Goal: Find specific page/section: Find specific page/section

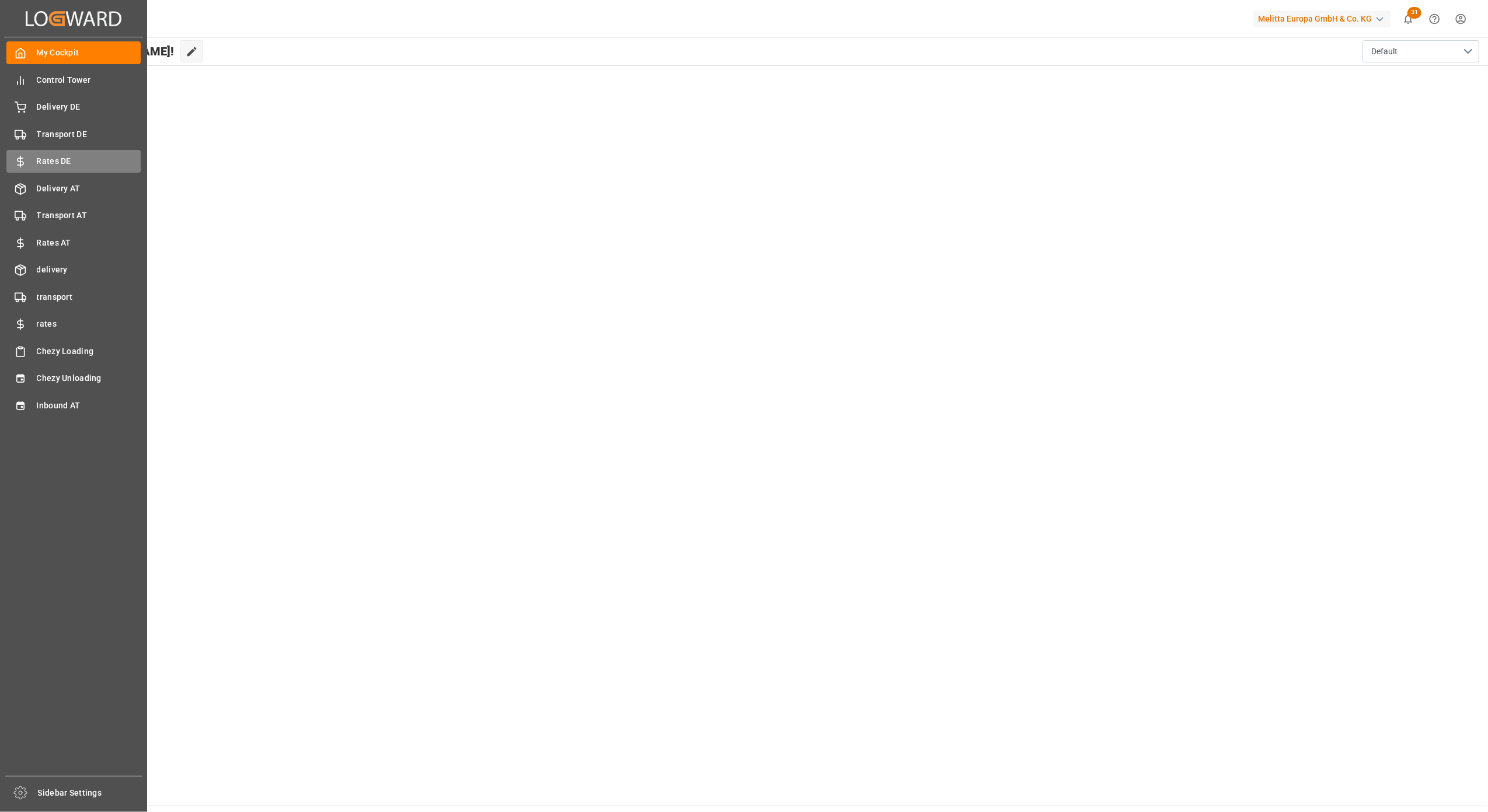
click at [59, 152] on div "Rates DE Rates DE" at bounding box center [74, 161] width 134 height 23
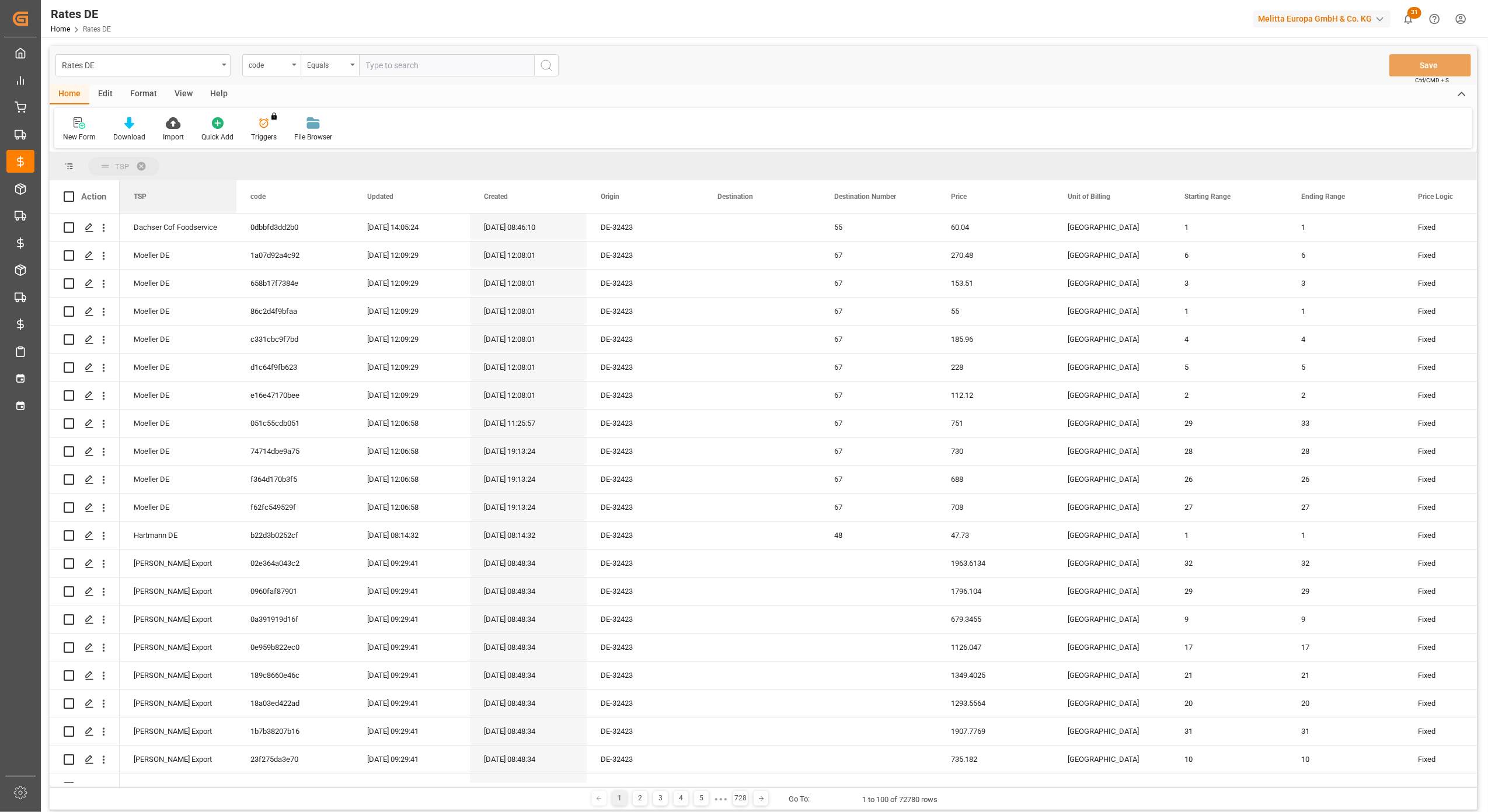
drag, startPoint x: 1422, startPoint y: 201, endPoint x: 150, endPoint y: 166, distance: 1272.5
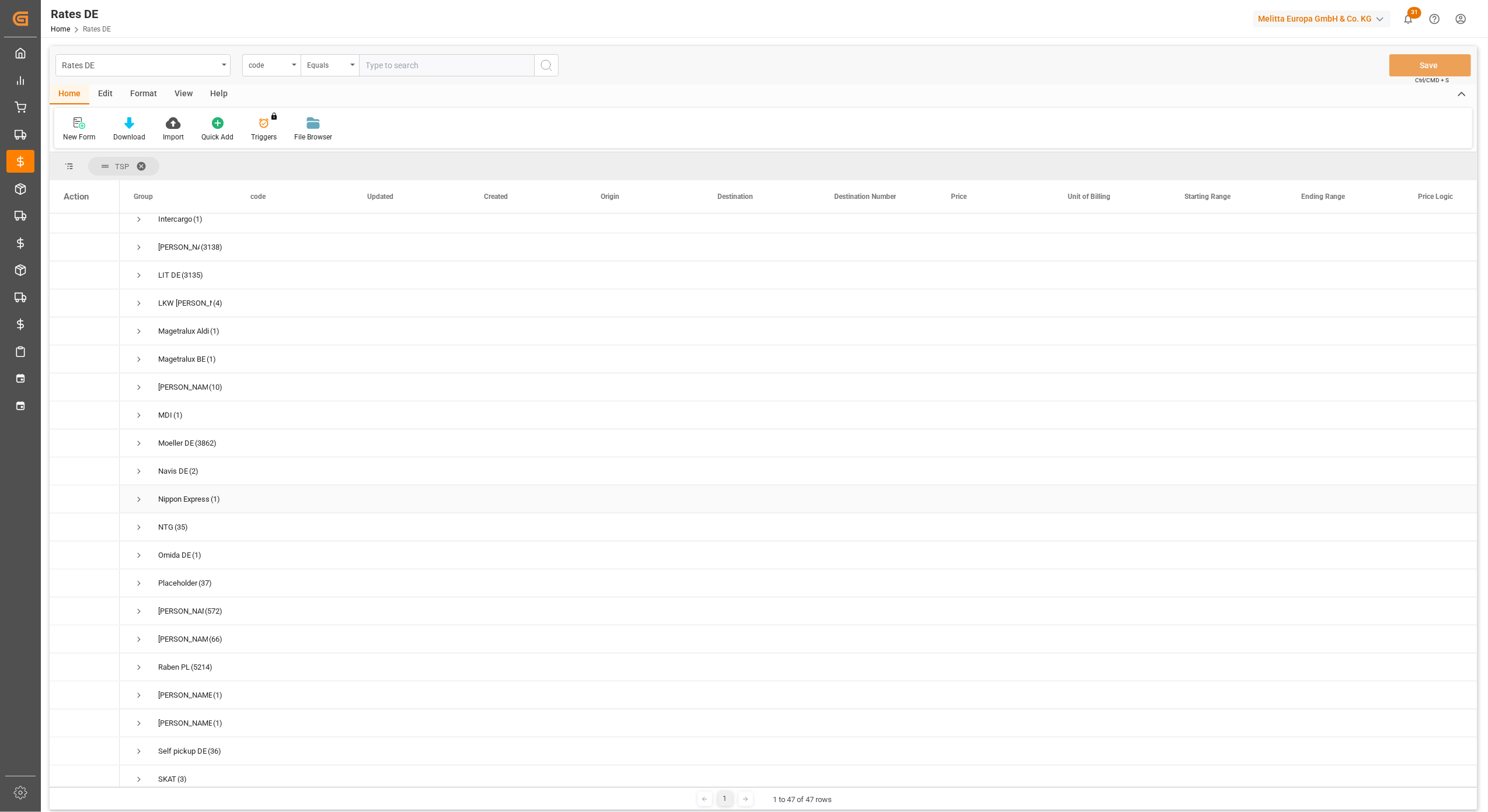
scroll to position [545, 0]
click at [139, 687] on span "Press SPACE to select this row." at bounding box center [139, 691] width 11 height 11
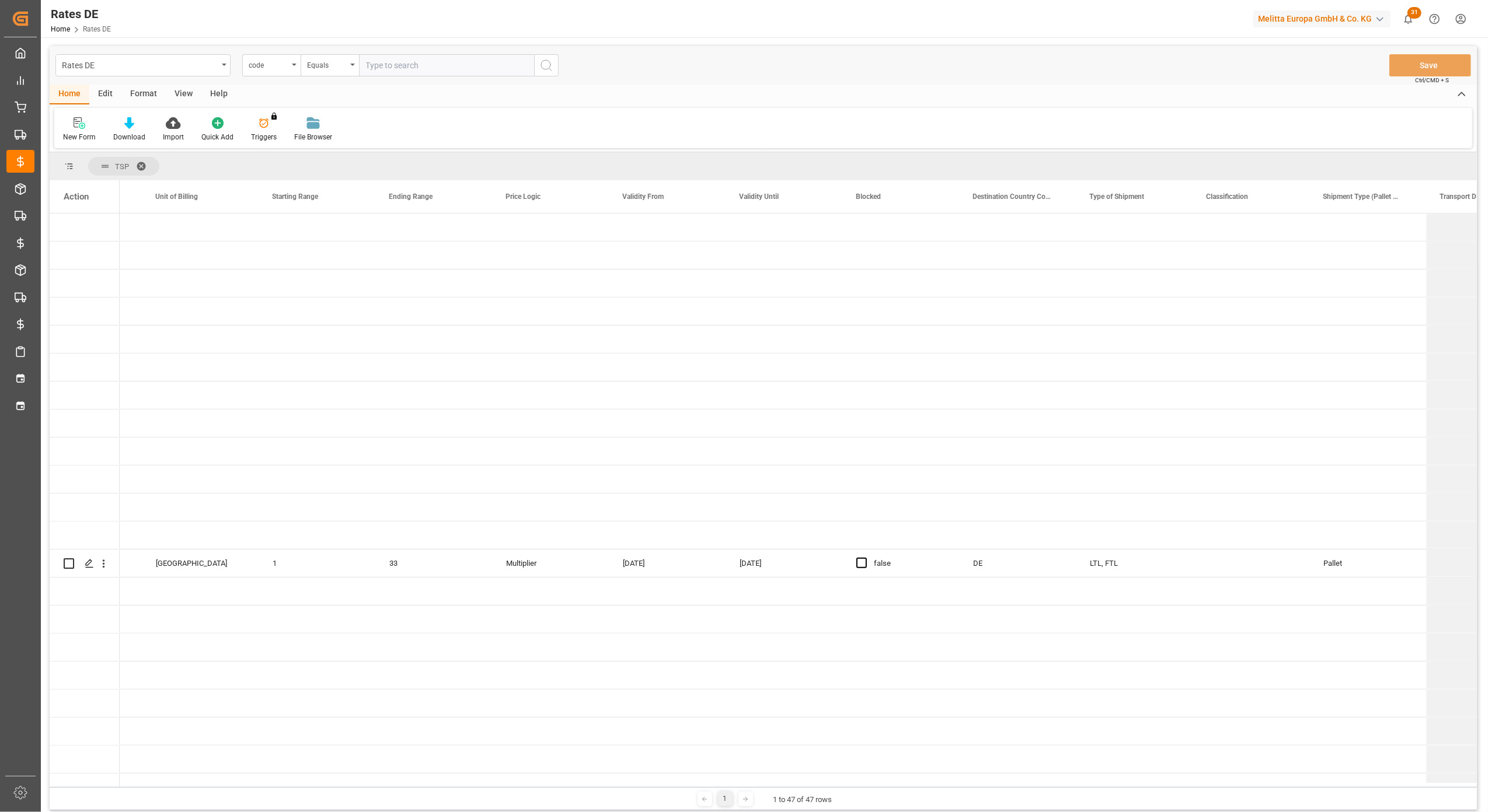
scroll to position [0, 942]
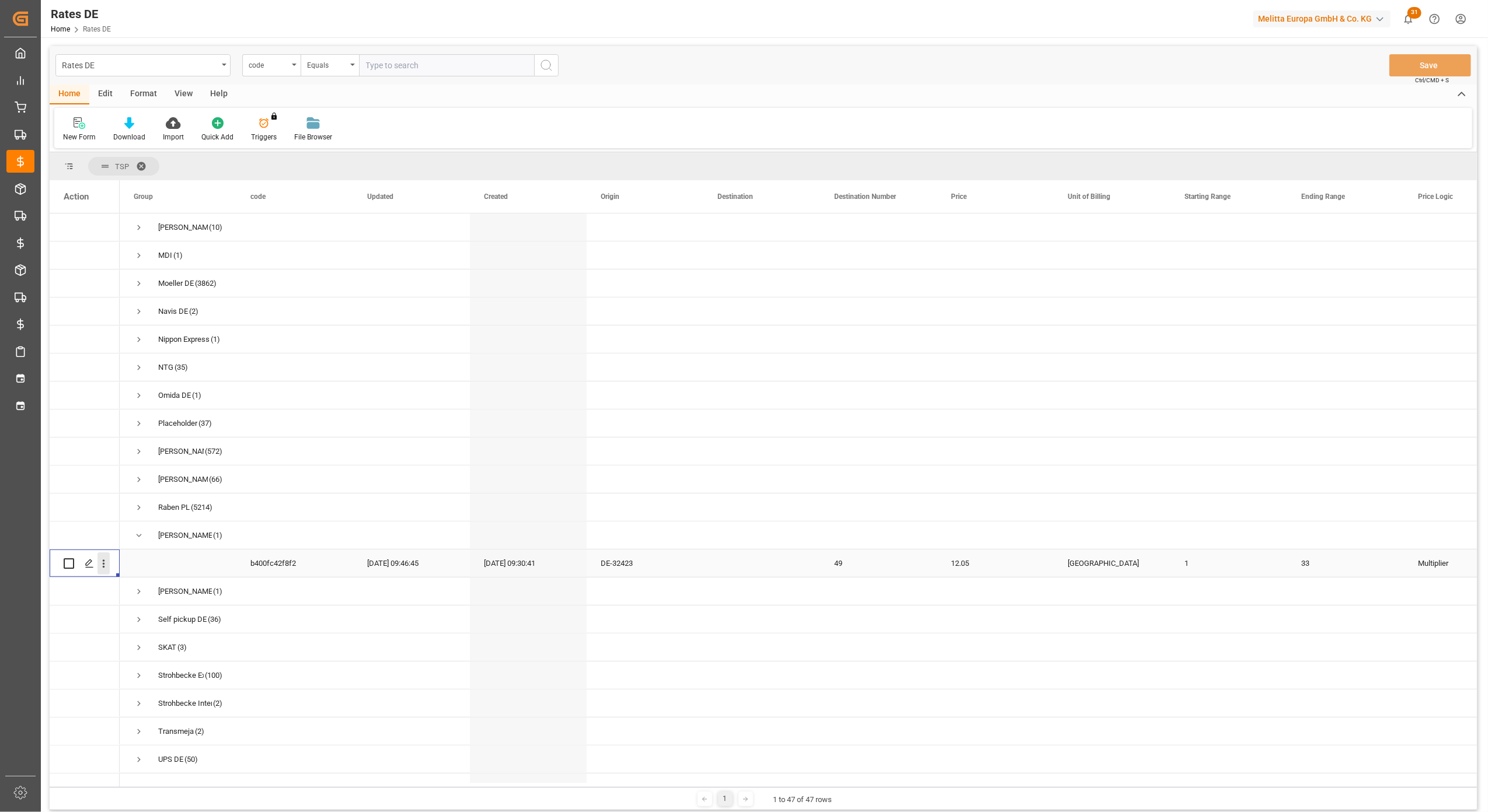
click at [106, 564] on icon "open menu" at bounding box center [103, 564] width 12 height 12
click at [176, 608] on span "Duplicate this row" at bounding box center [179, 612] width 108 height 11
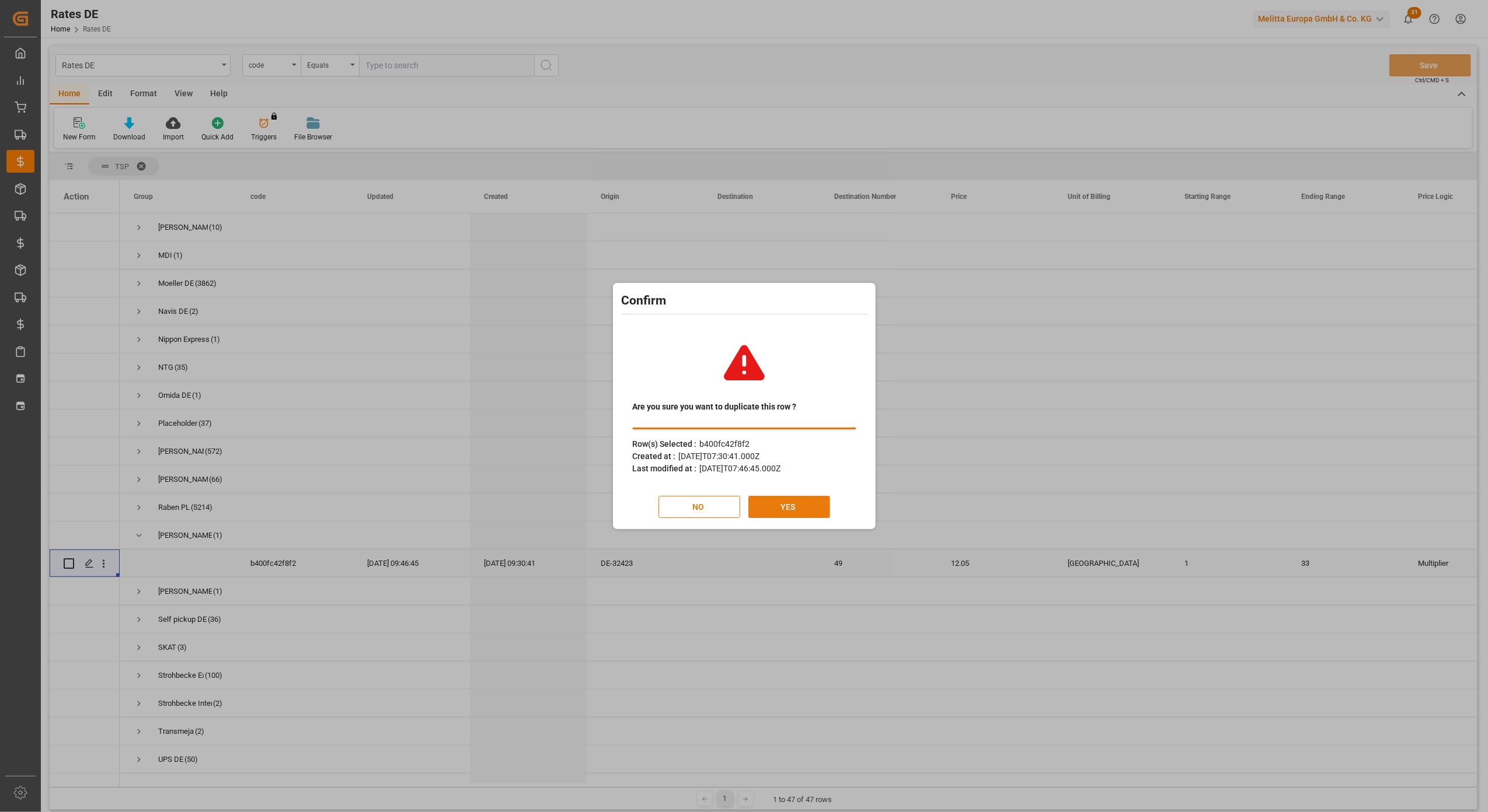
click at [807, 509] on button "YES" at bounding box center [789, 507] width 82 height 22
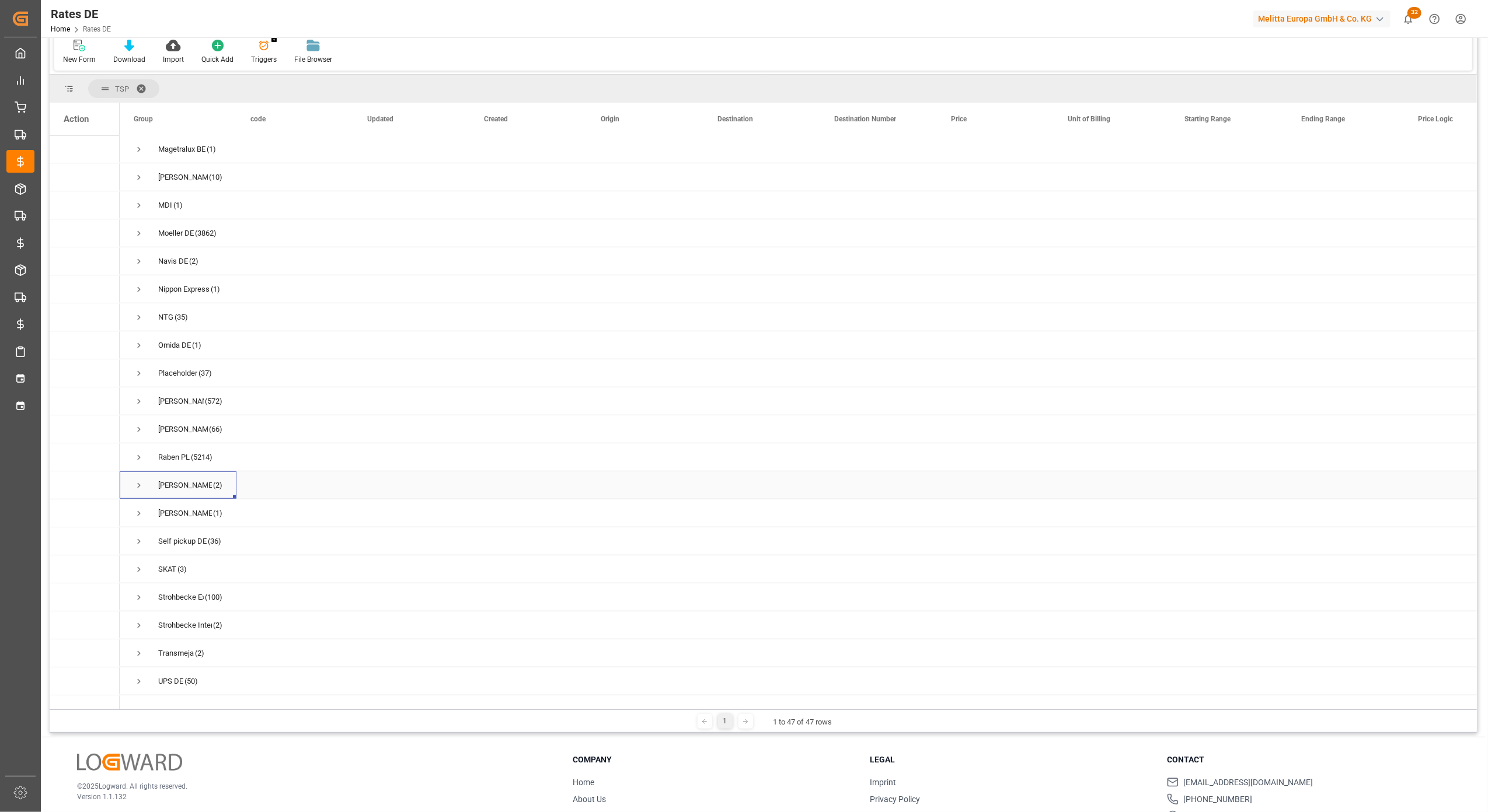
click at [139, 484] on span "Press SPACE to select this row." at bounding box center [139, 486] width 11 height 11
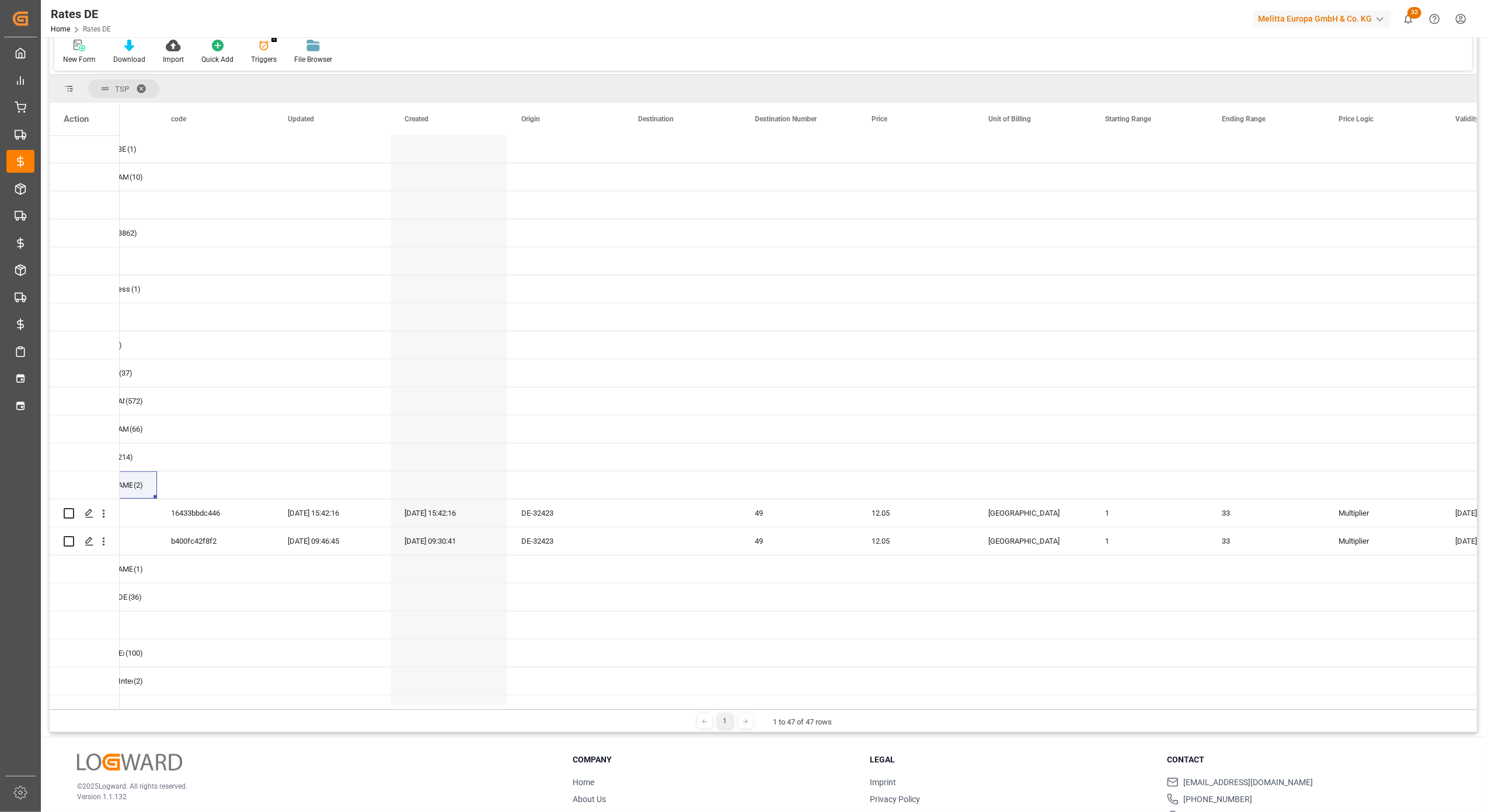
click at [802, 705] on div at bounding box center [1324, 707] width 2569 height 4
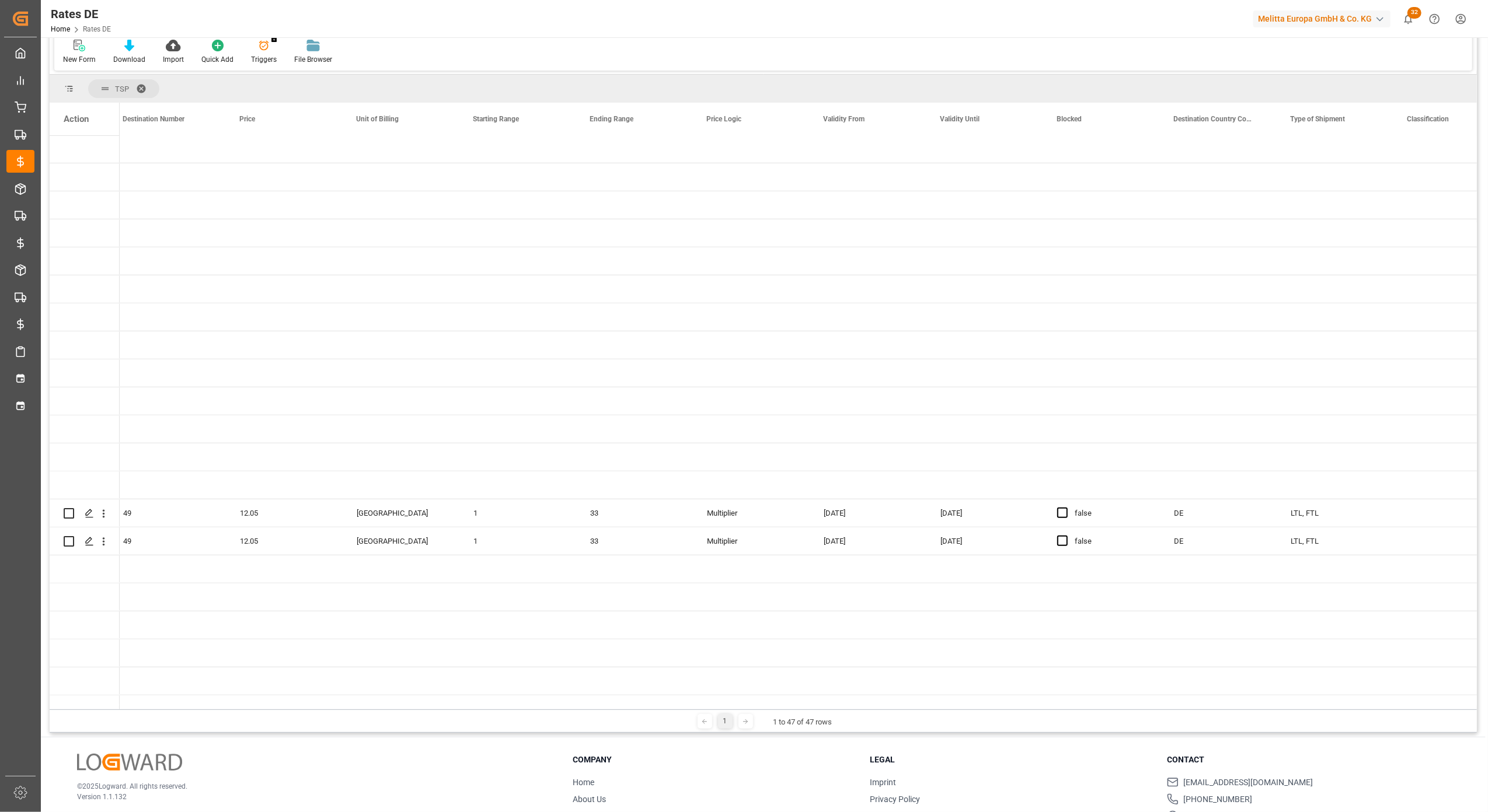
click at [445, 721] on div "1 1 to 47 of 47 rows" at bounding box center [763, 721] width 1427 height 23
drag, startPoint x: 523, startPoint y: 705, endPoint x: 489, endPoint y: 705, distance: 34.0
click at [489, 705] on div at bounding box center [692, 707] width 2569 height 4
drag, startPoint x: 503, startPoint y: 709, endPoint x: 361, endPoint y: 703, distance: 142.1
click at [361, 703] on div "TSP Drag here to set column labels Action Starting Range Ending Range (2)" at bounding box center [763, 404] width 1427 height 658
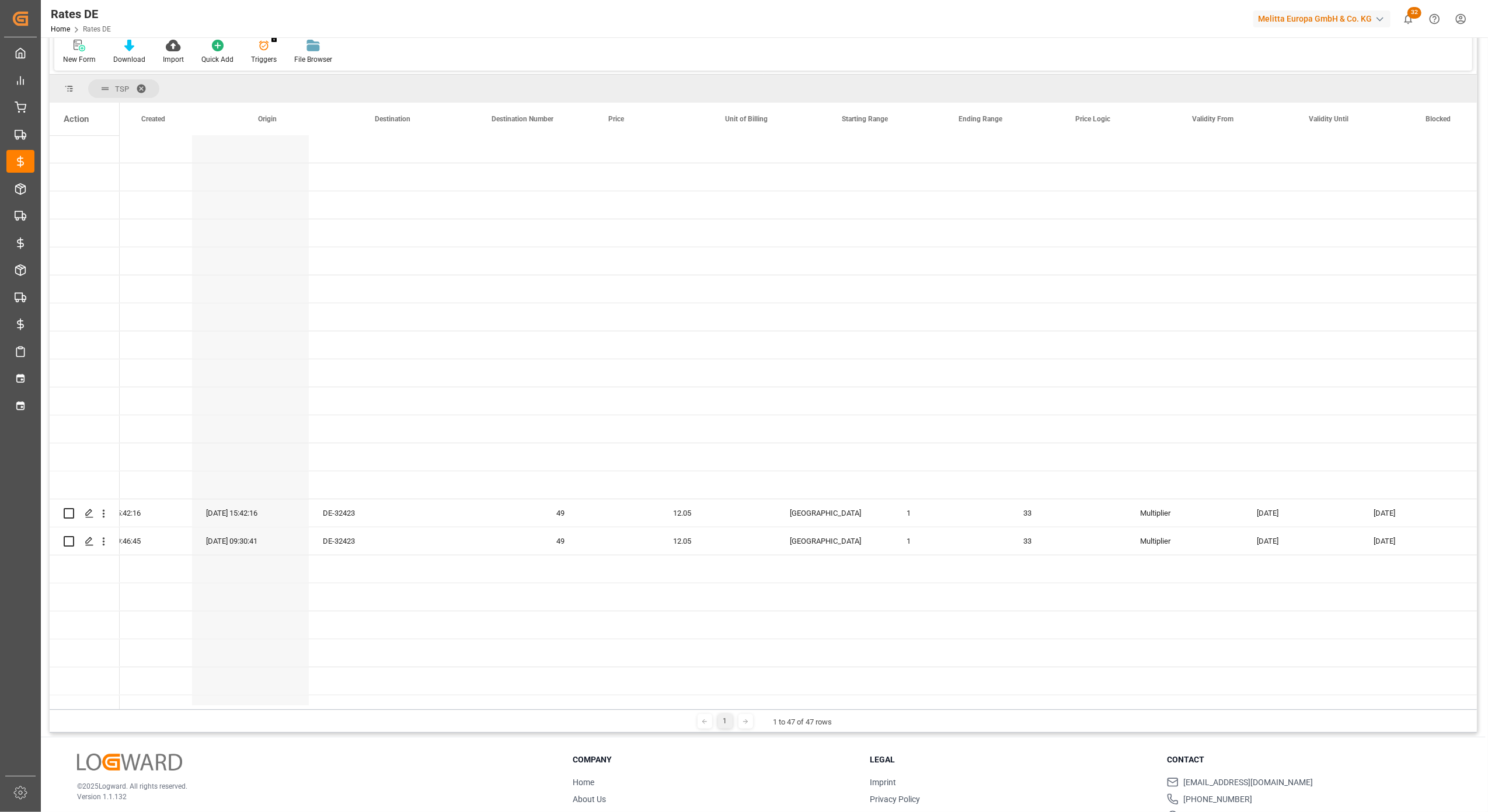
scroll to position [0, 124]
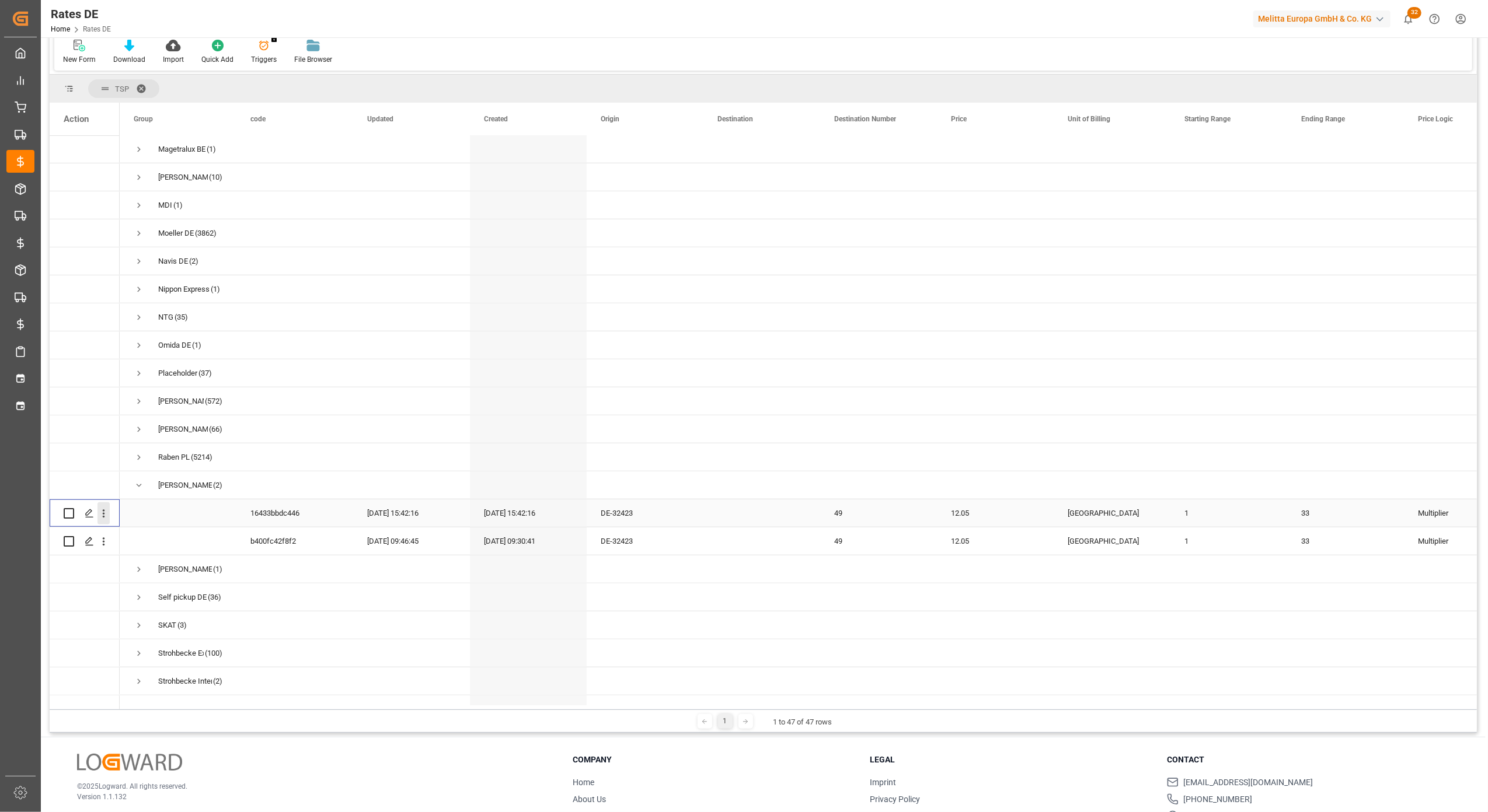
click at [103, 512] on icon "open menu" at bounding box center [103, 514] width 12 height 12
click at [140, 657] on span "Delete" at bounding box center [179, 658] width 108 height 11
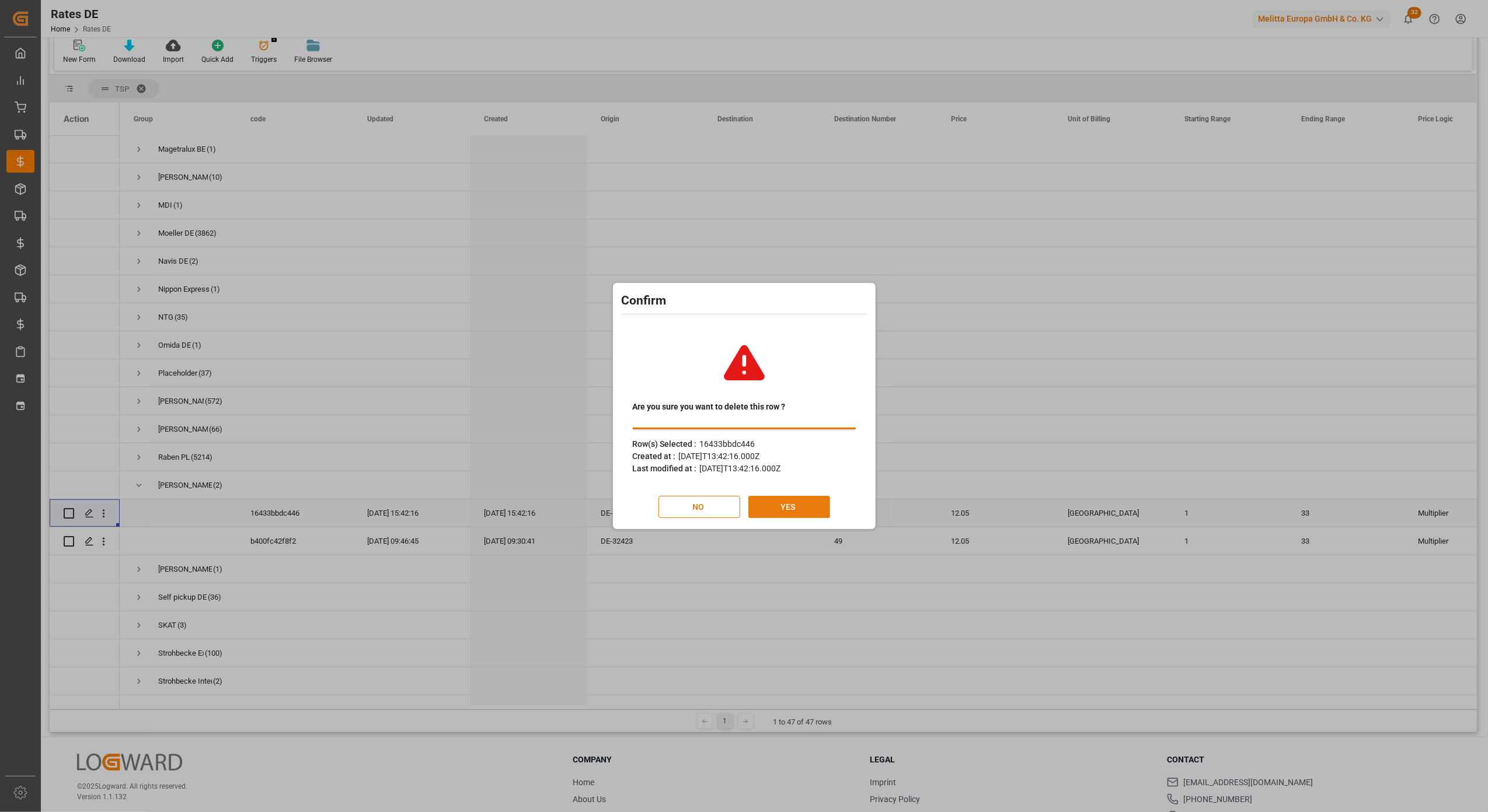
click at [764, 507] on button "YES" at bounding box center [789, 507] width 82 height 22
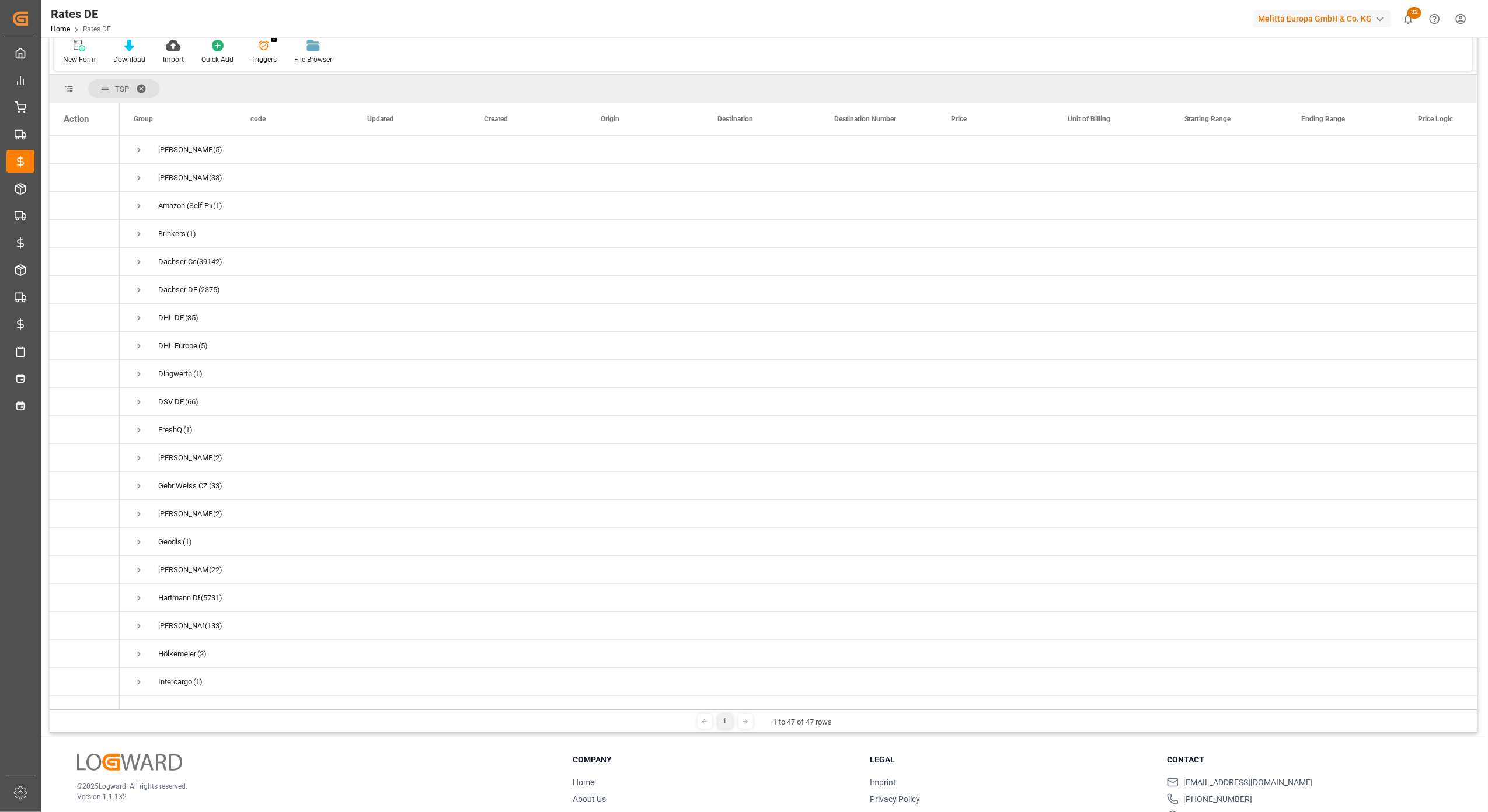
click at [280, 763] on div "© 2025 Logward. All rights reserved. Version 1.1.132" at bounding box center [310, 804] width 466 height 100
click at [136, 374] on span "Press SPACE to select this row." at bounding box center [139, 374] width 11 height 11
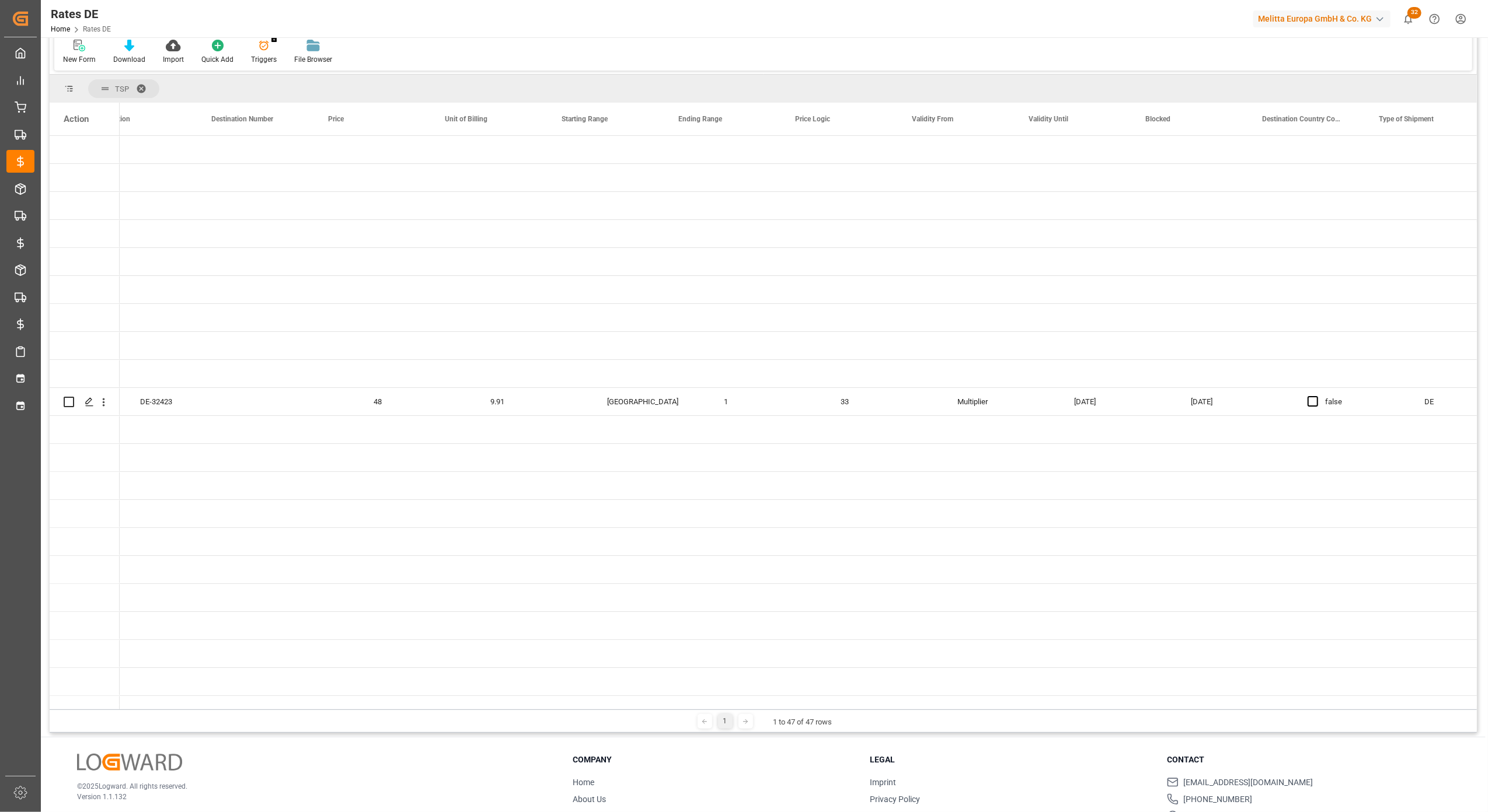
scroll to position [0, 236]
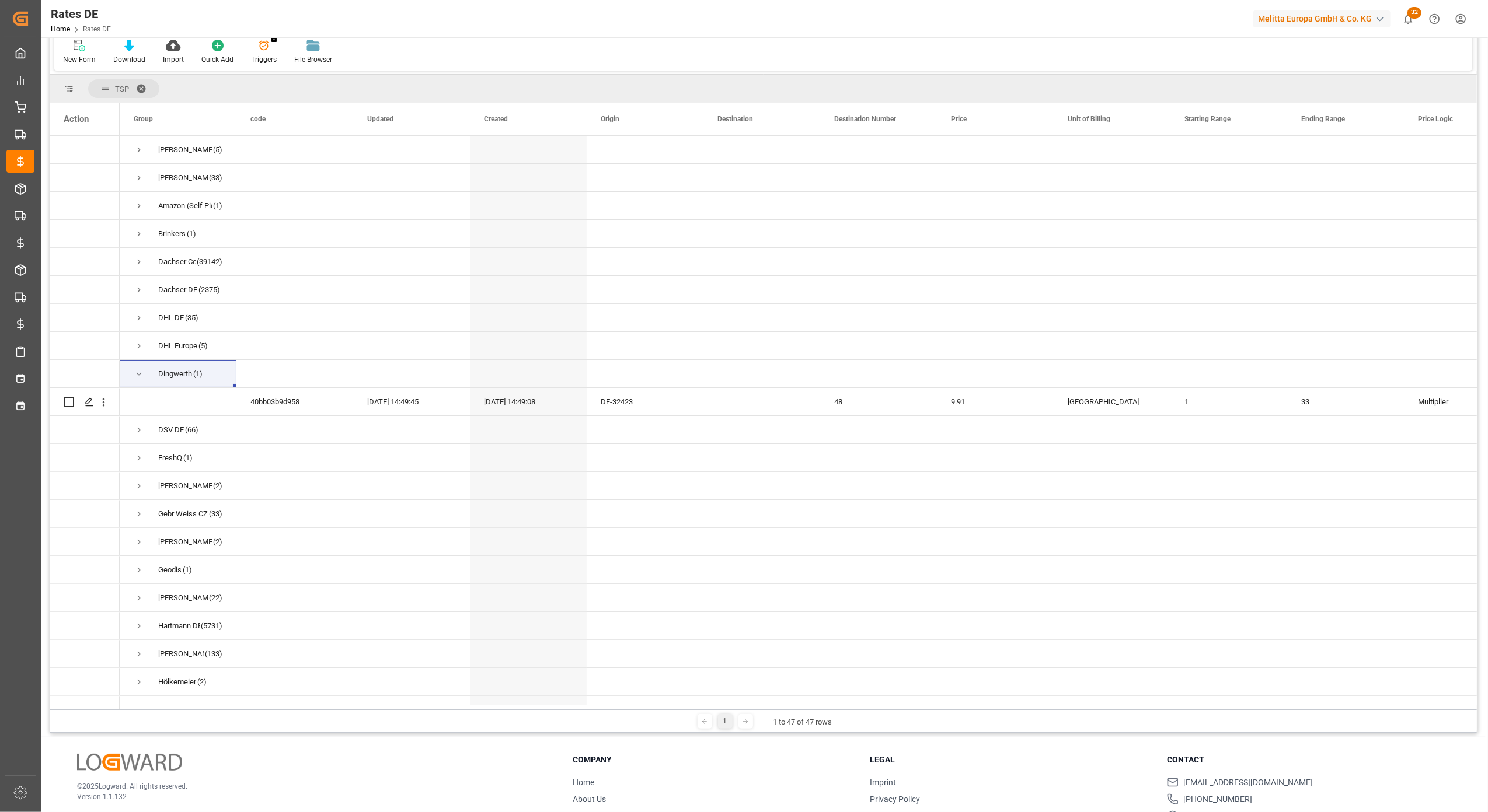
click at [287, 766] on div "© 2025 Logward. All rights reserved. Version 1.1.132" at bounding box center [310, 804] width 466 height 100
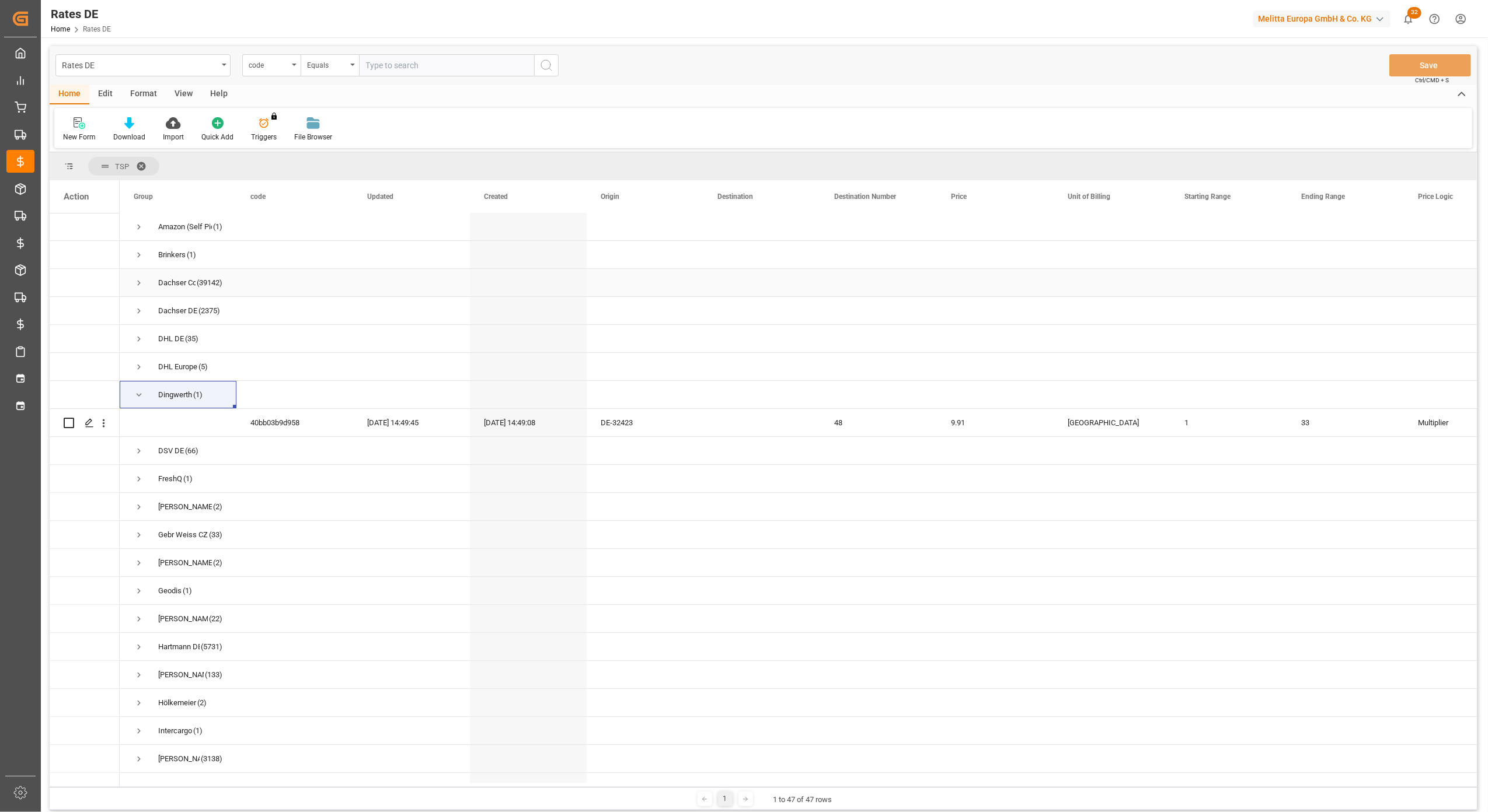
scroll to position [77, 0]
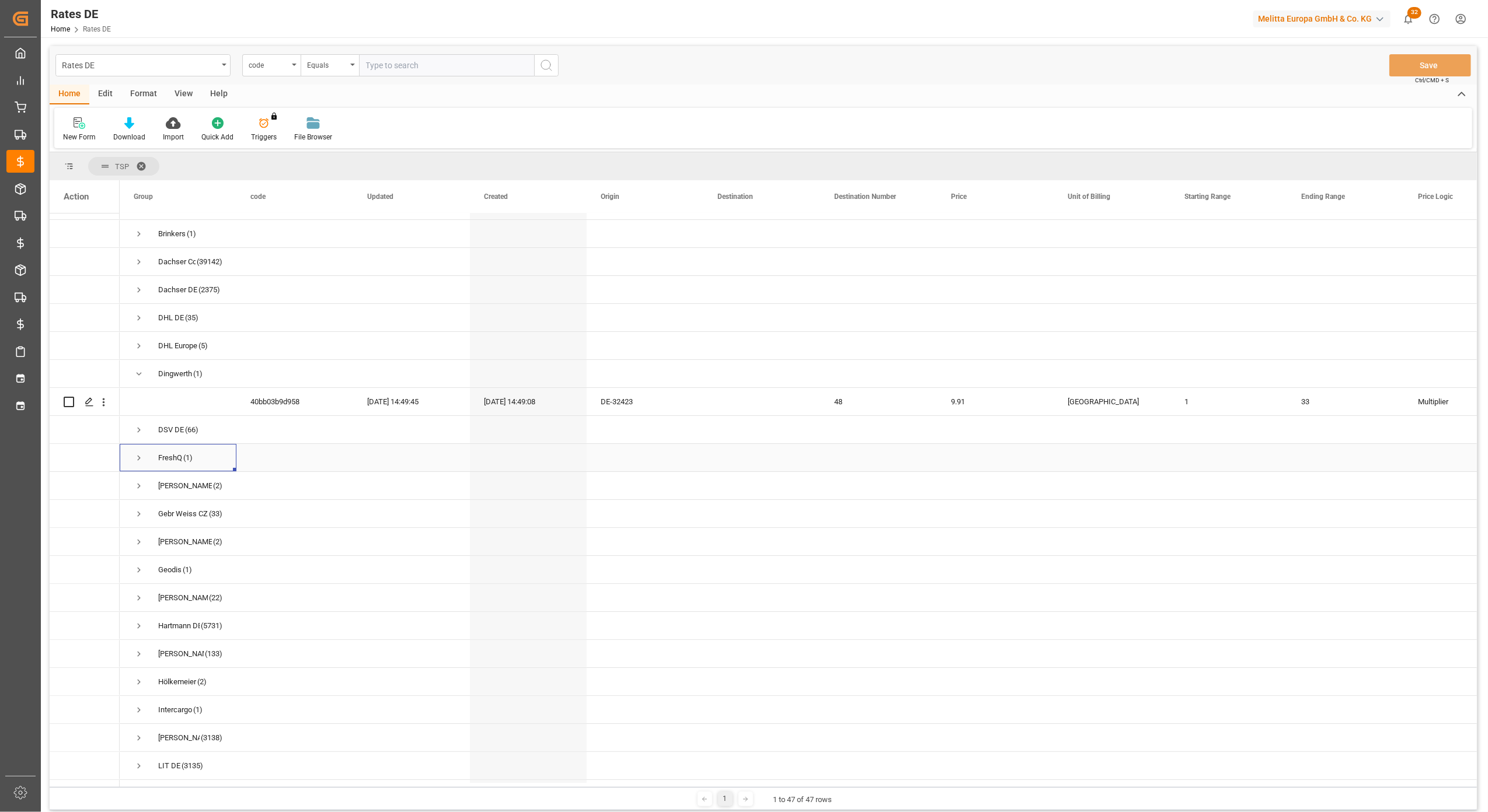
click at [139, 456] on span "Press SPACE to select this row." at bounding box center [139, 458] width 11 height 11
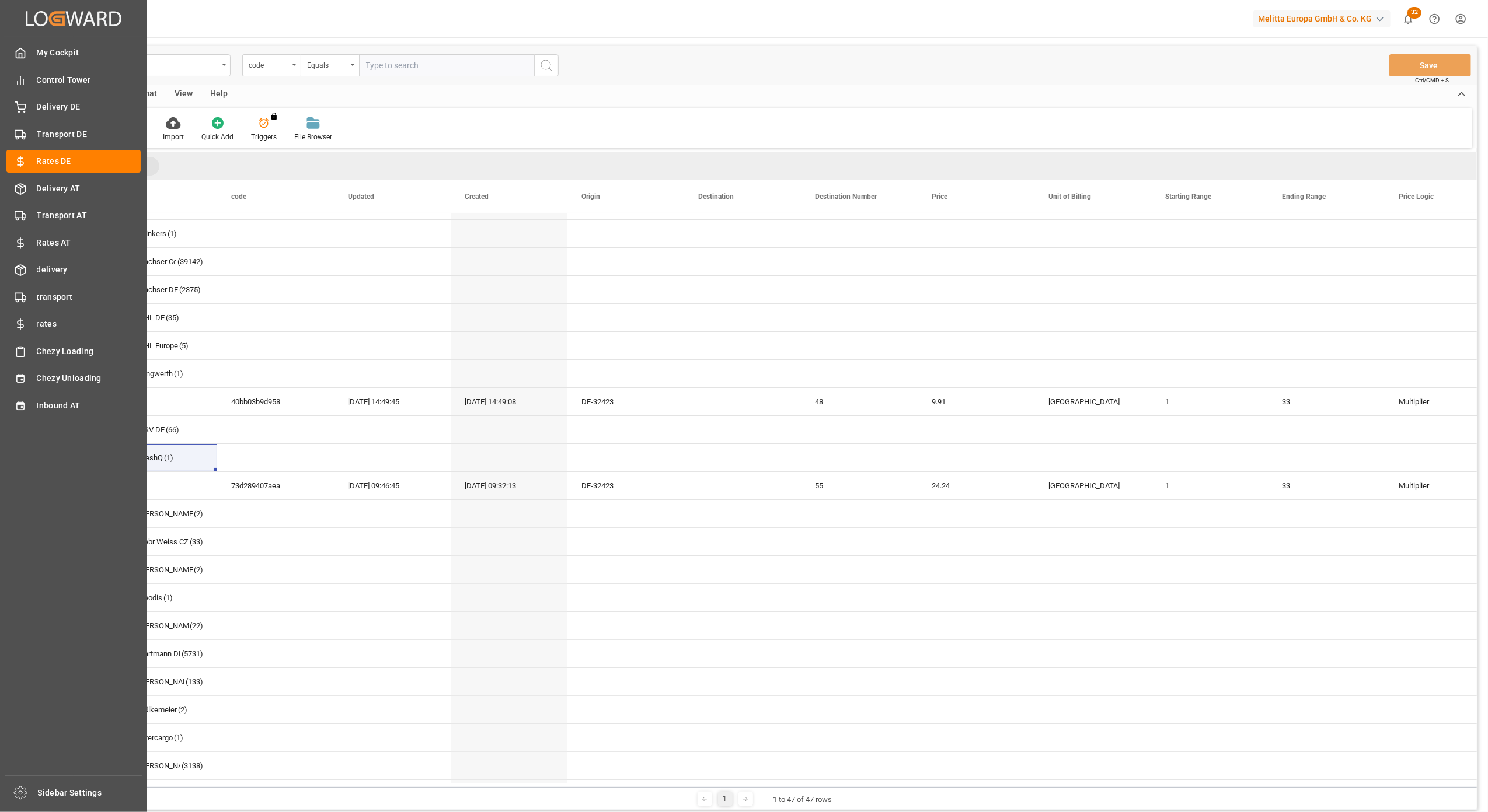
click at [32, 607] on div "My Cockpit My Cockpit Control Tower Control Tower Delivery DE Delivery DE Trans…" at bounding box center [74, 407] width 139 height 739
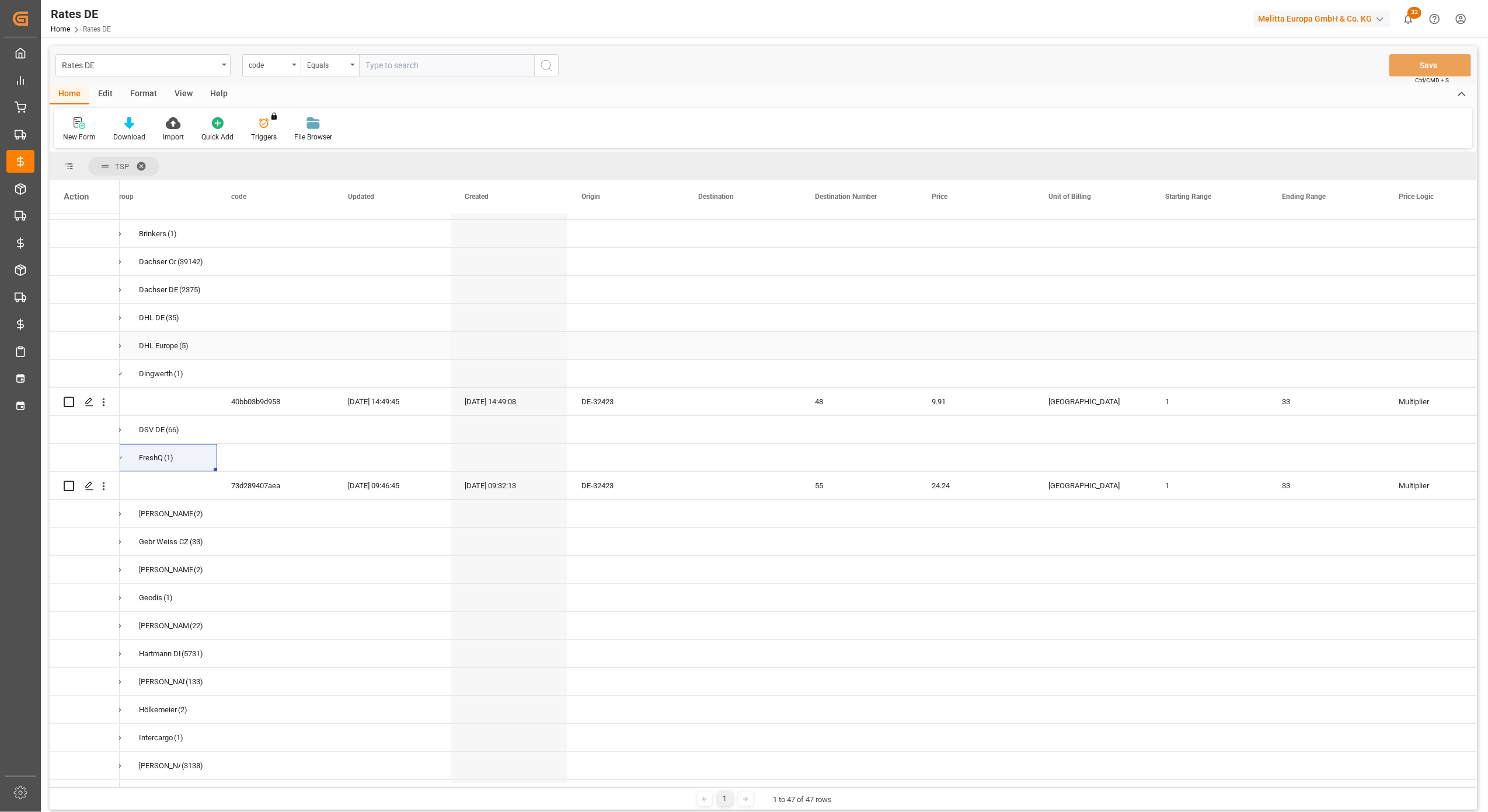
scroll to position [0, 0]
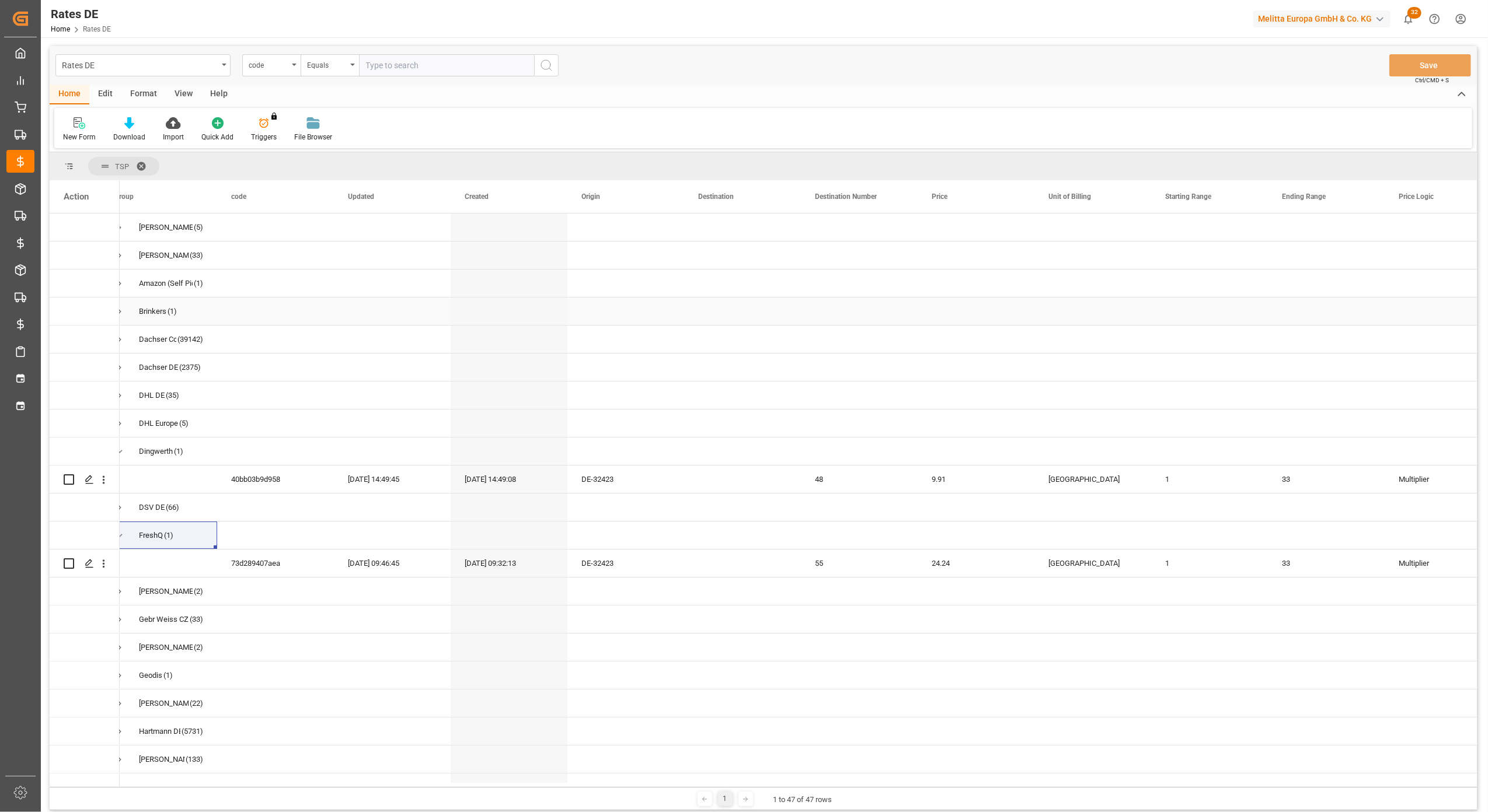
click at [121, 306] on span "Press SPACE to select this row." at bounding box center [120, 312] width 11 height 11
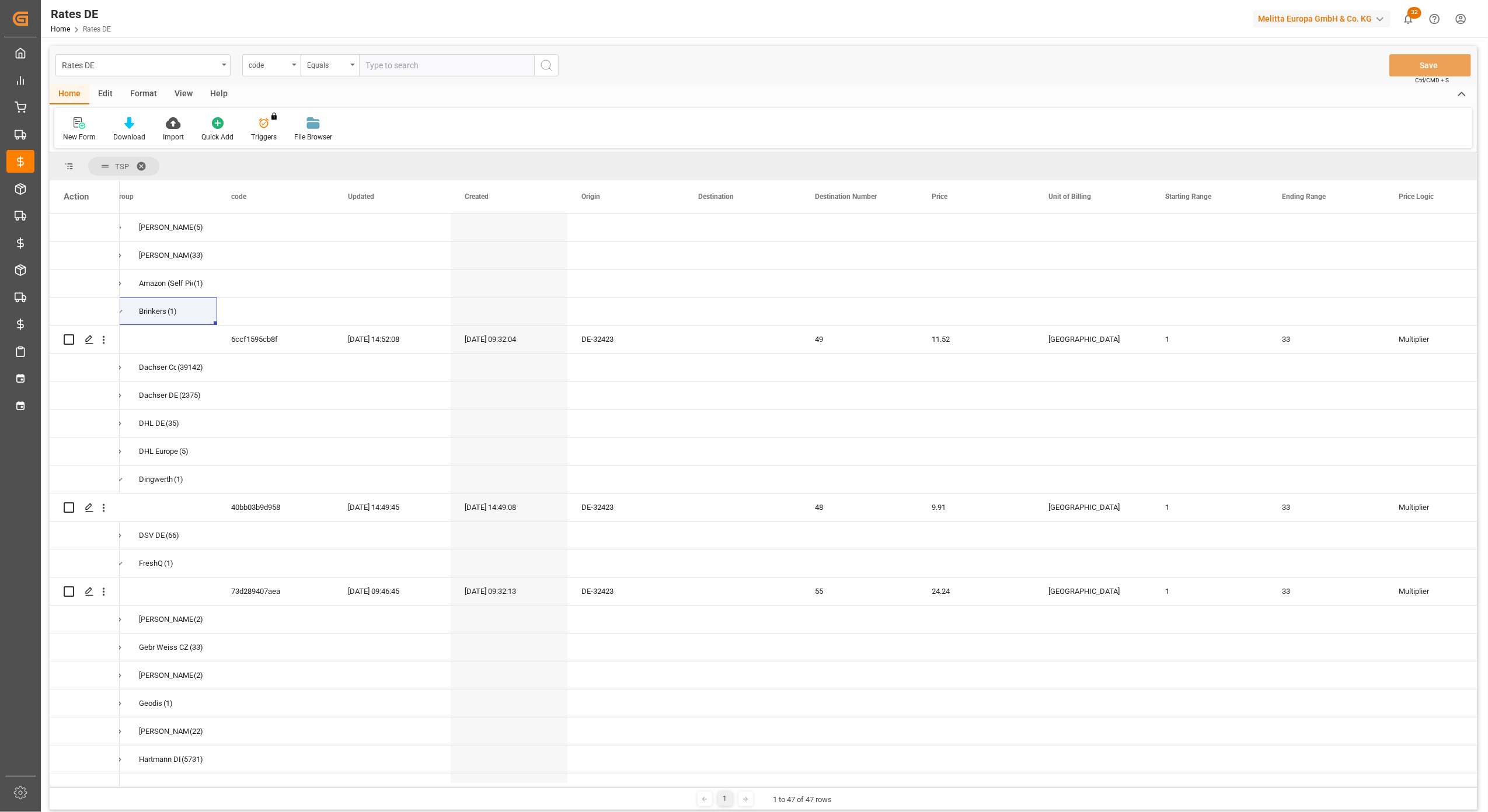
drag, startPoint x: 187, startPoint y: 783, endPoint x: 162, endPoint y: 786, distance: 25.2
click at [162, 786] on div at bounding box center [796, 785] width 1353 height 4
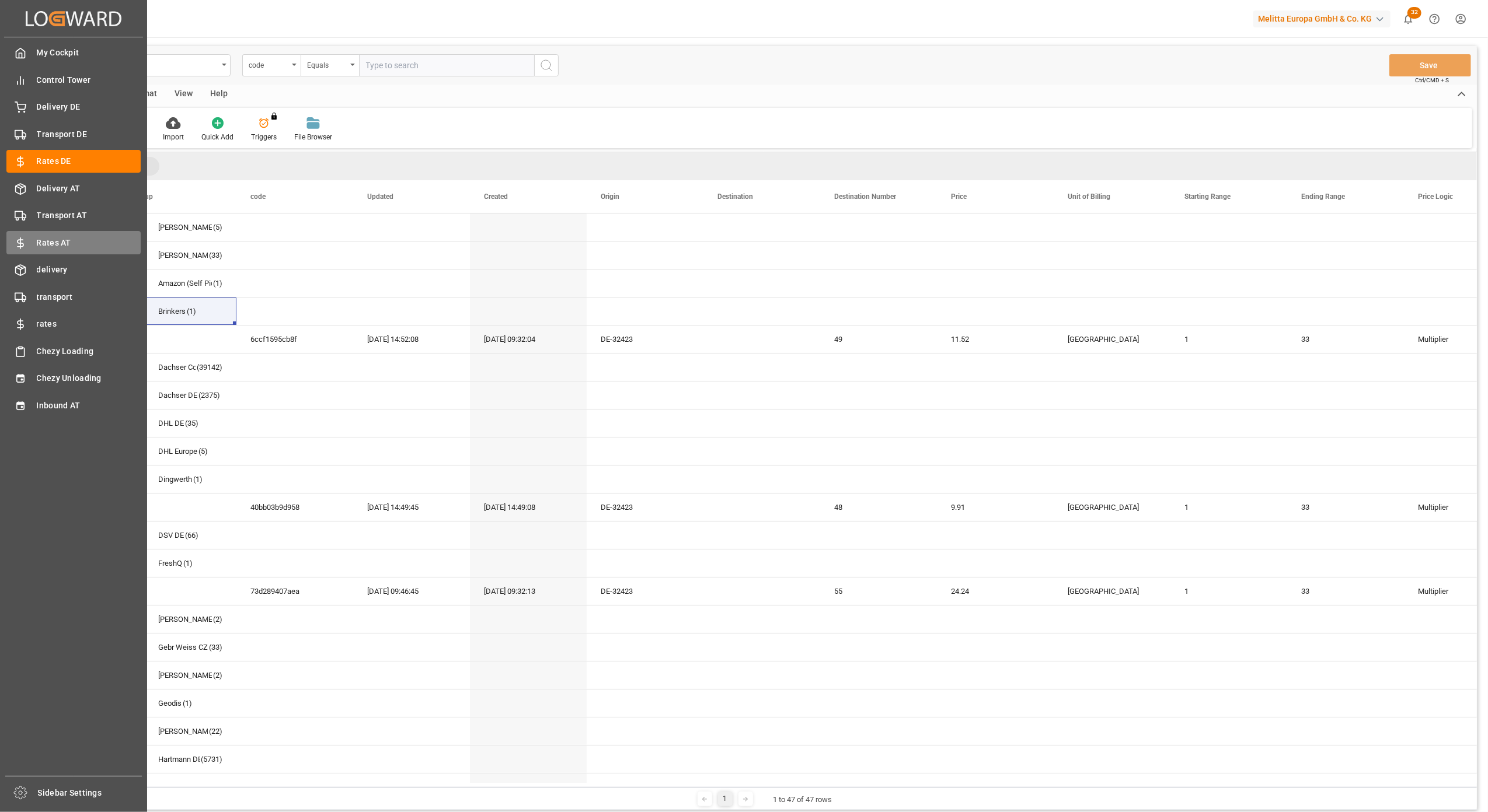
click at [75, 237] on span "Rates AT" at bounding box center [89, 243] width 104 height 12
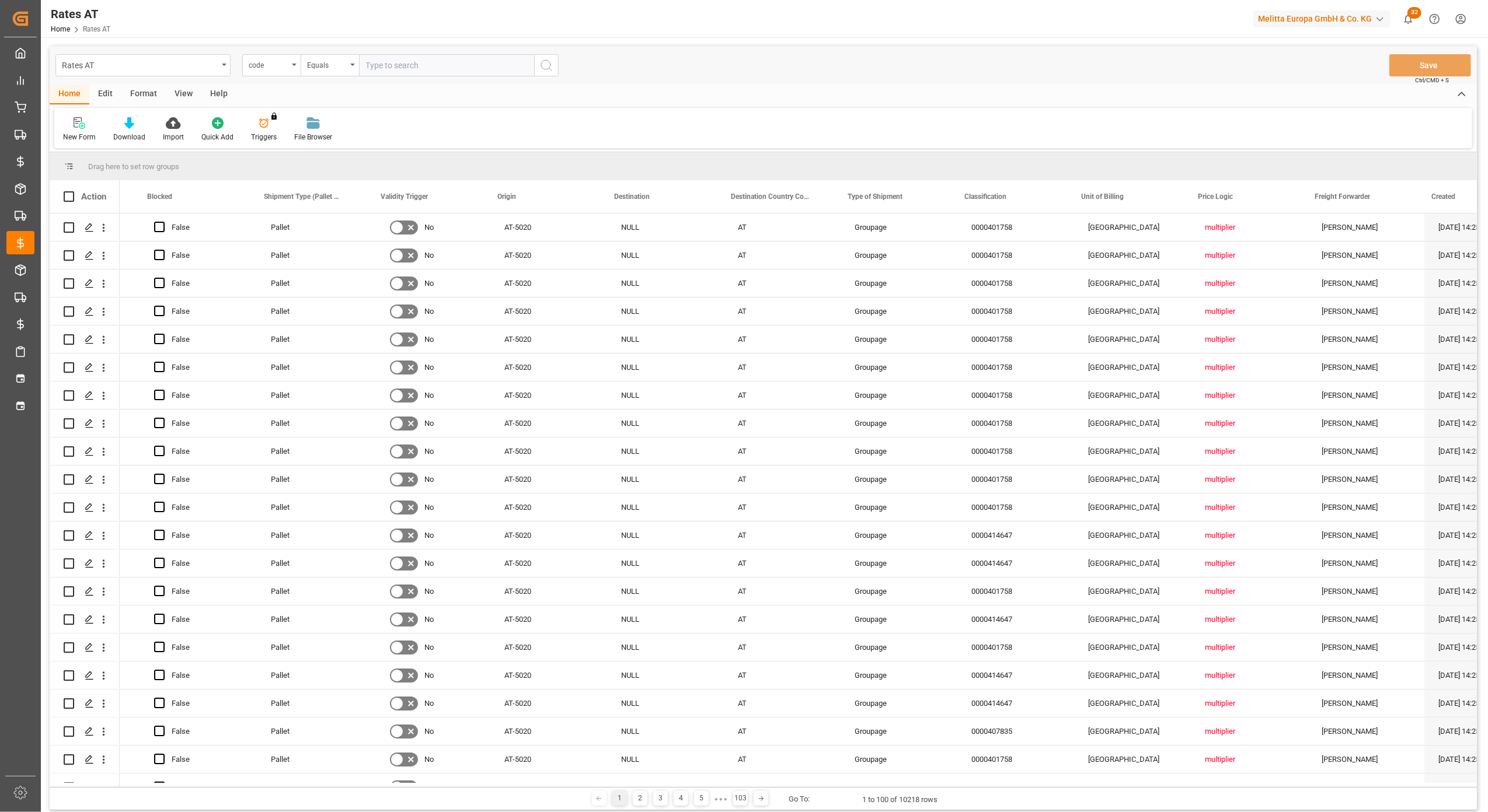
scroll to position [0, 805]
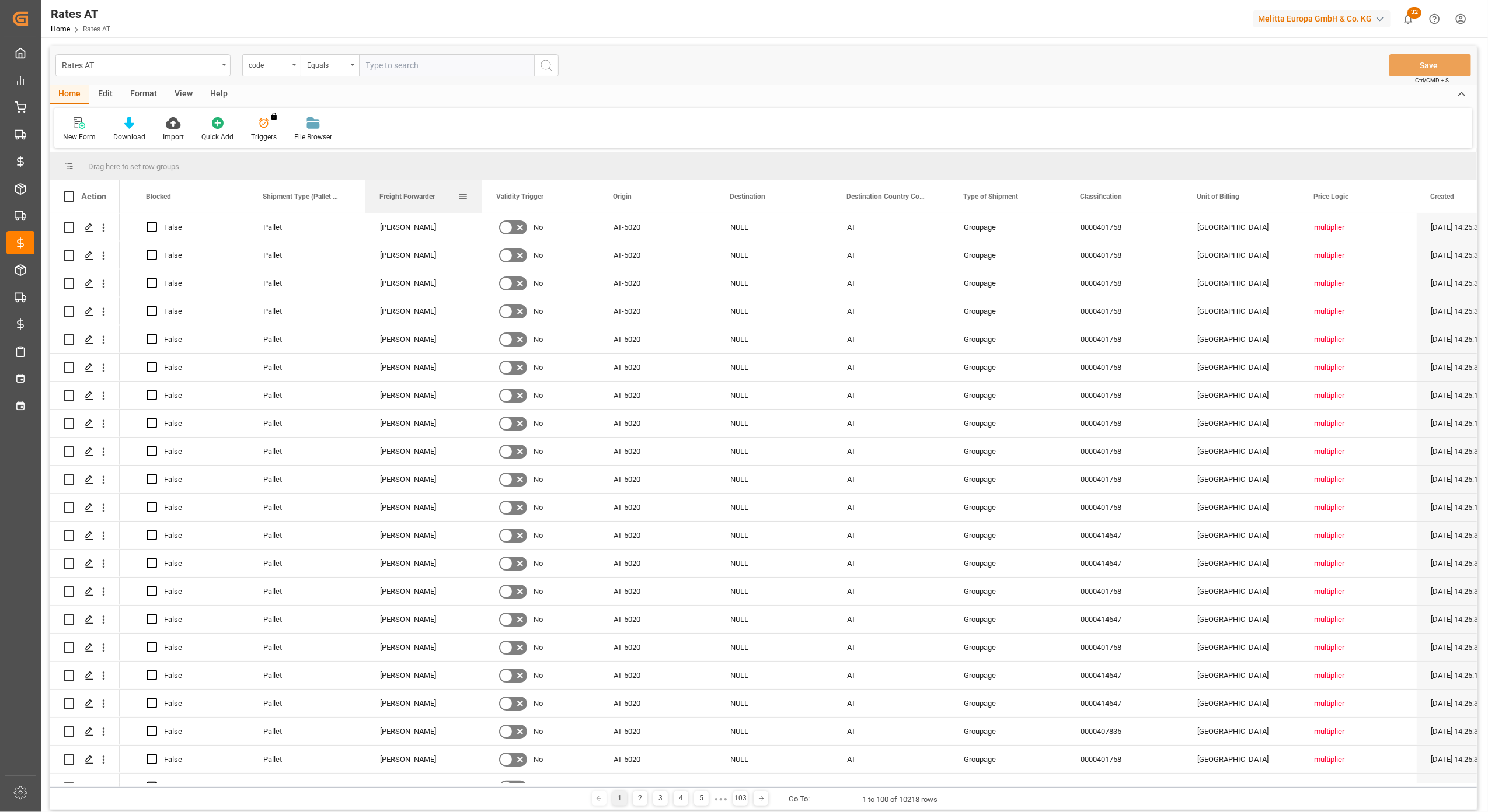
drag, startPoint x: 1332, startPoint y: 204, endPoint x: 270, endPoint y: 191, distance: 1062.1
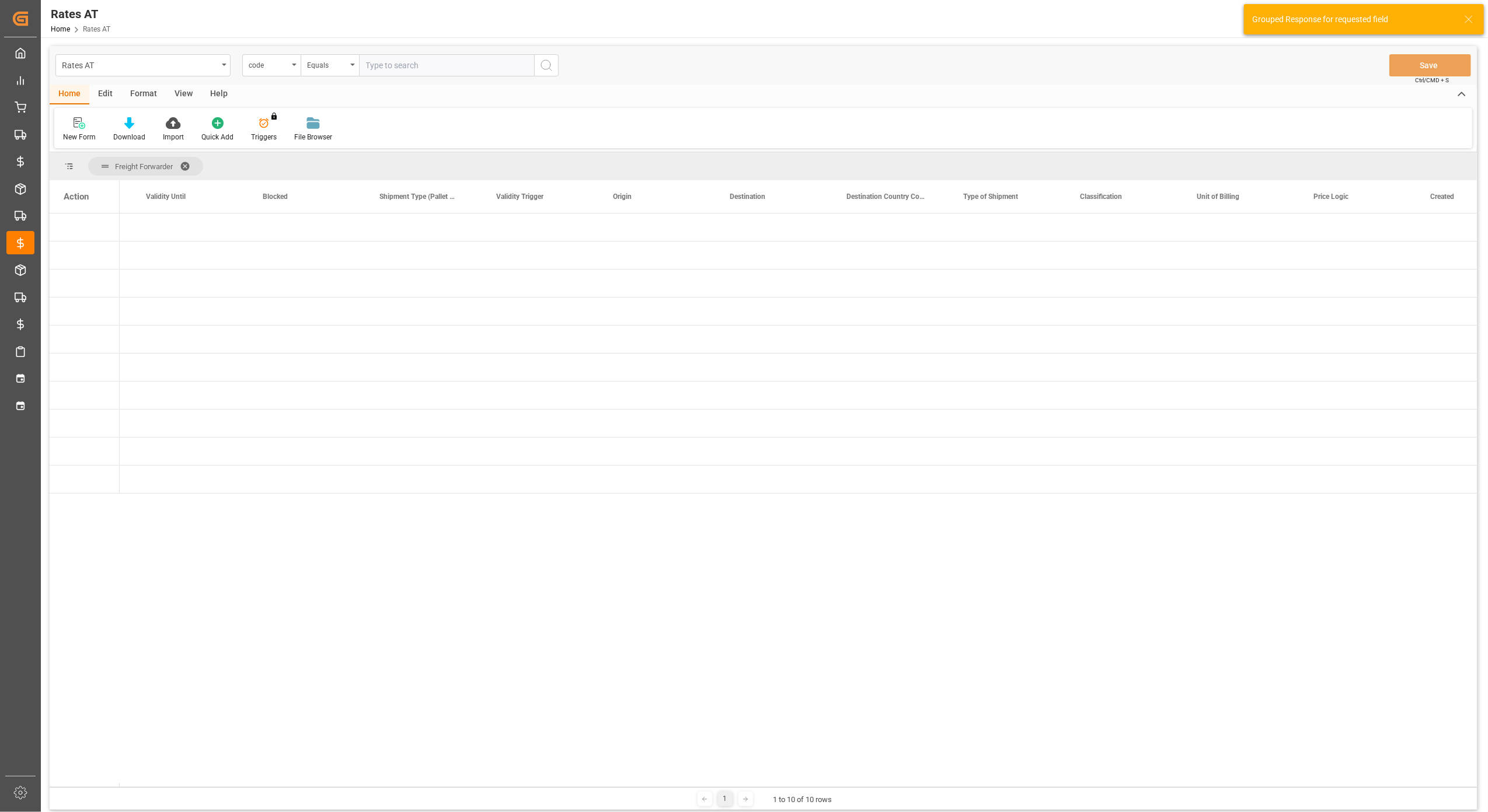
drag, startPoint x: 664, startPoint y: 783, endPoint x: 267, endPoint y: 787, distance: 397.0
click at [259, 787] on div at bounding box center [798, 785] width 1357 height 4
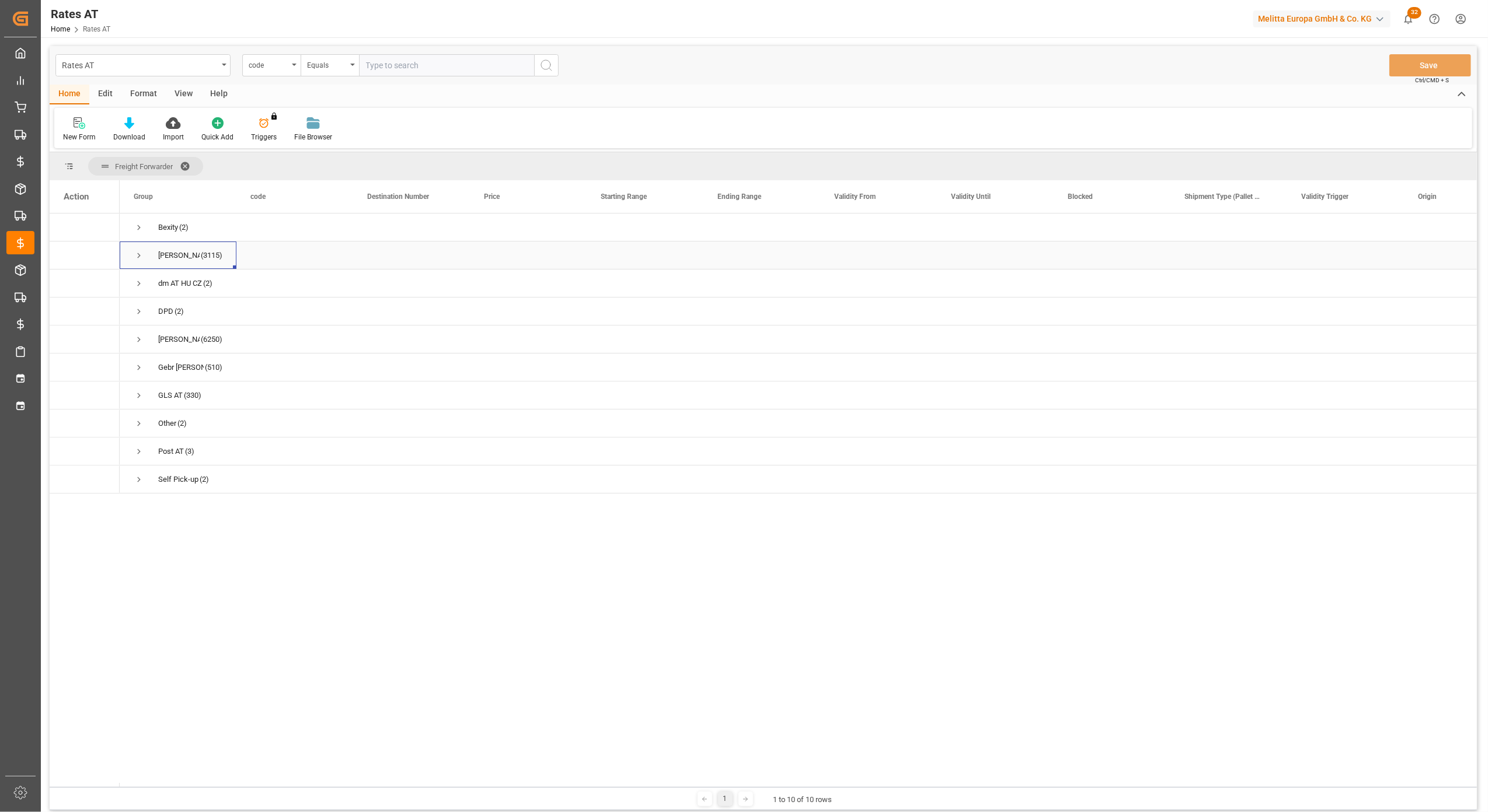
click at [137, 254] on span "Press SPACE to select this row." at bounding box center [139, 255] width 11 height 11
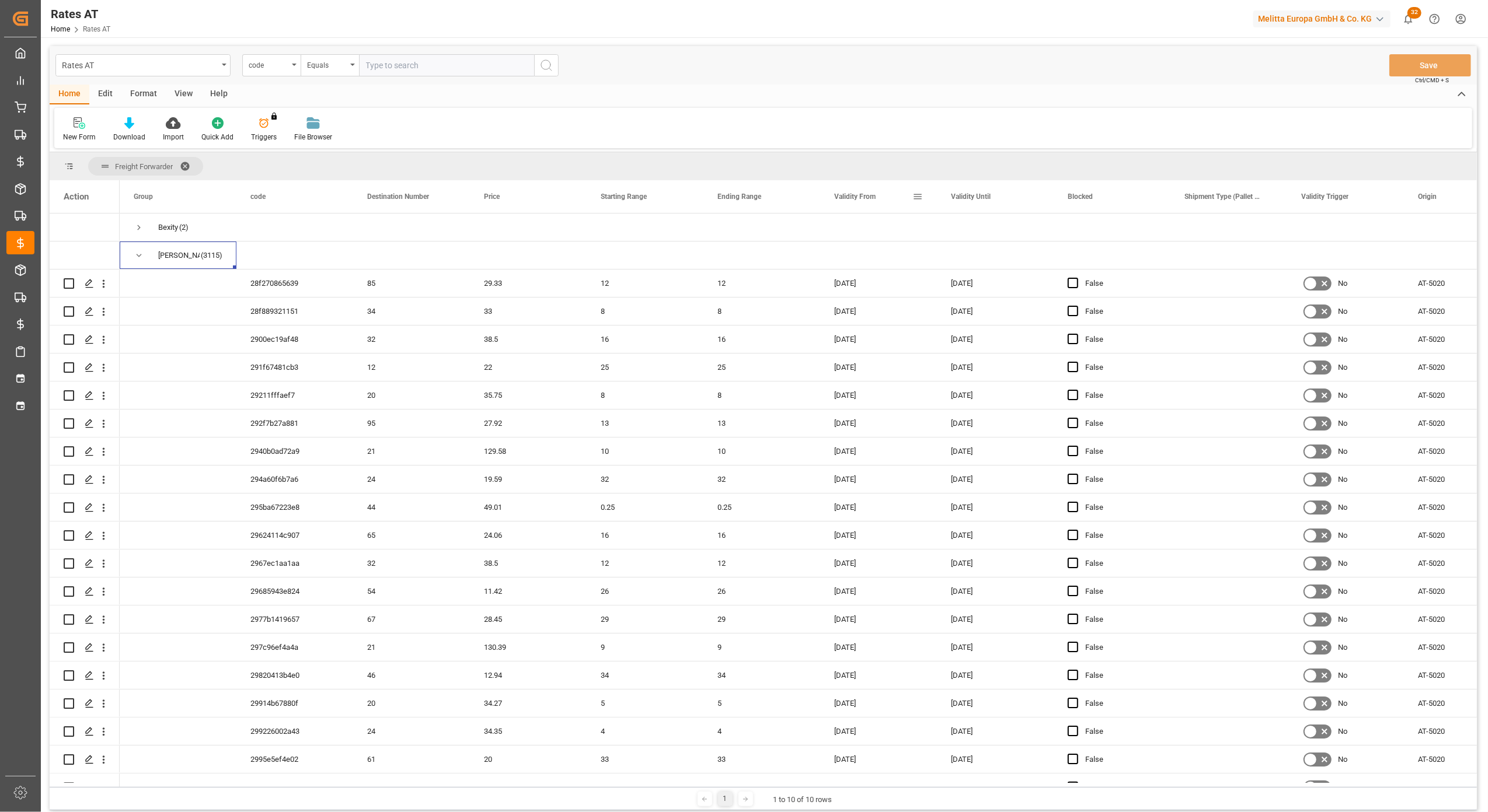
click at [880, 189] on div "Validity From" at bounding box center [873, 197] width 78 height 32
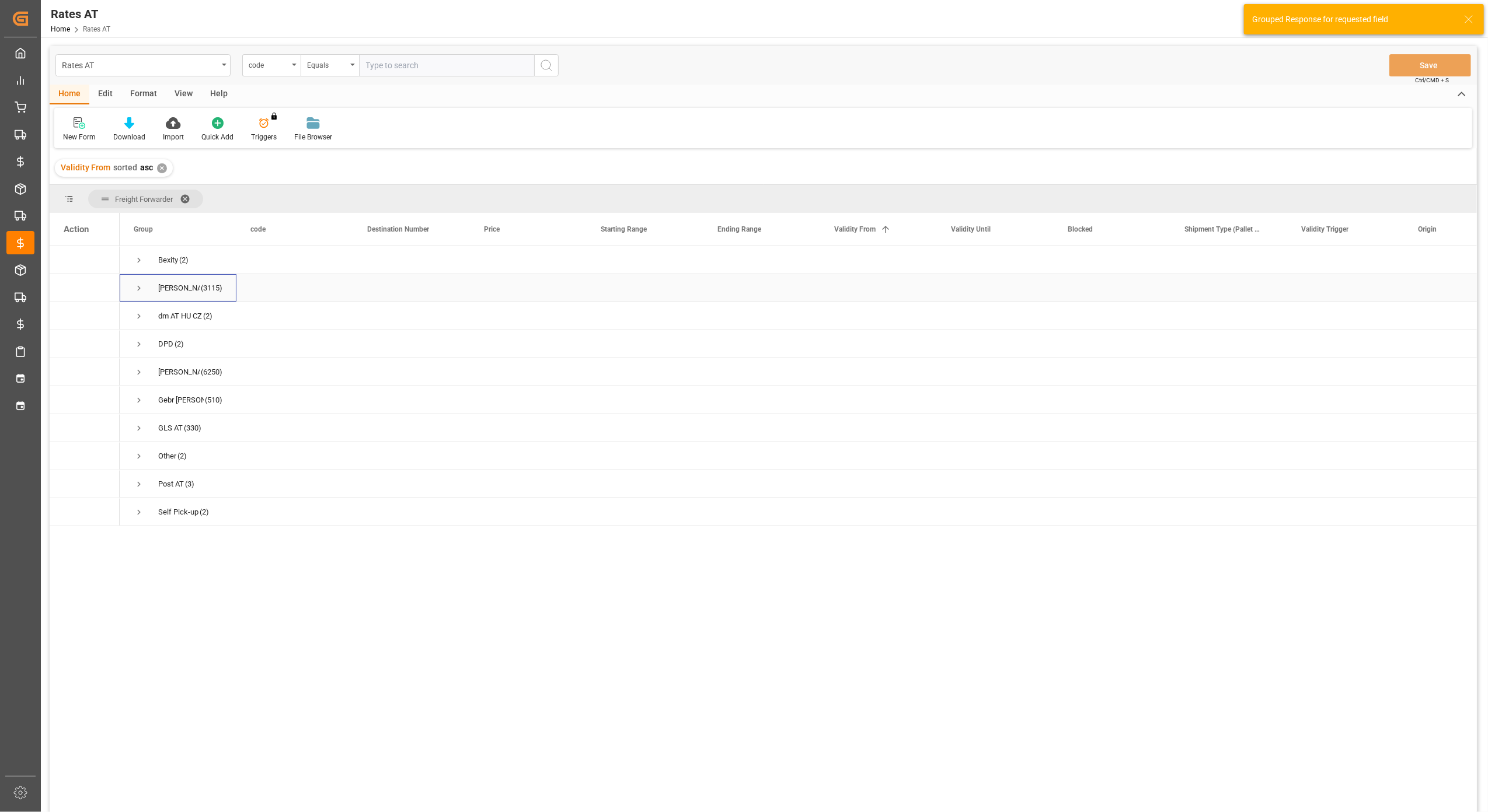
click at [140, 286] on span "Press SPACE to select this row." at bounding box center [139, 288] width 11 height 11
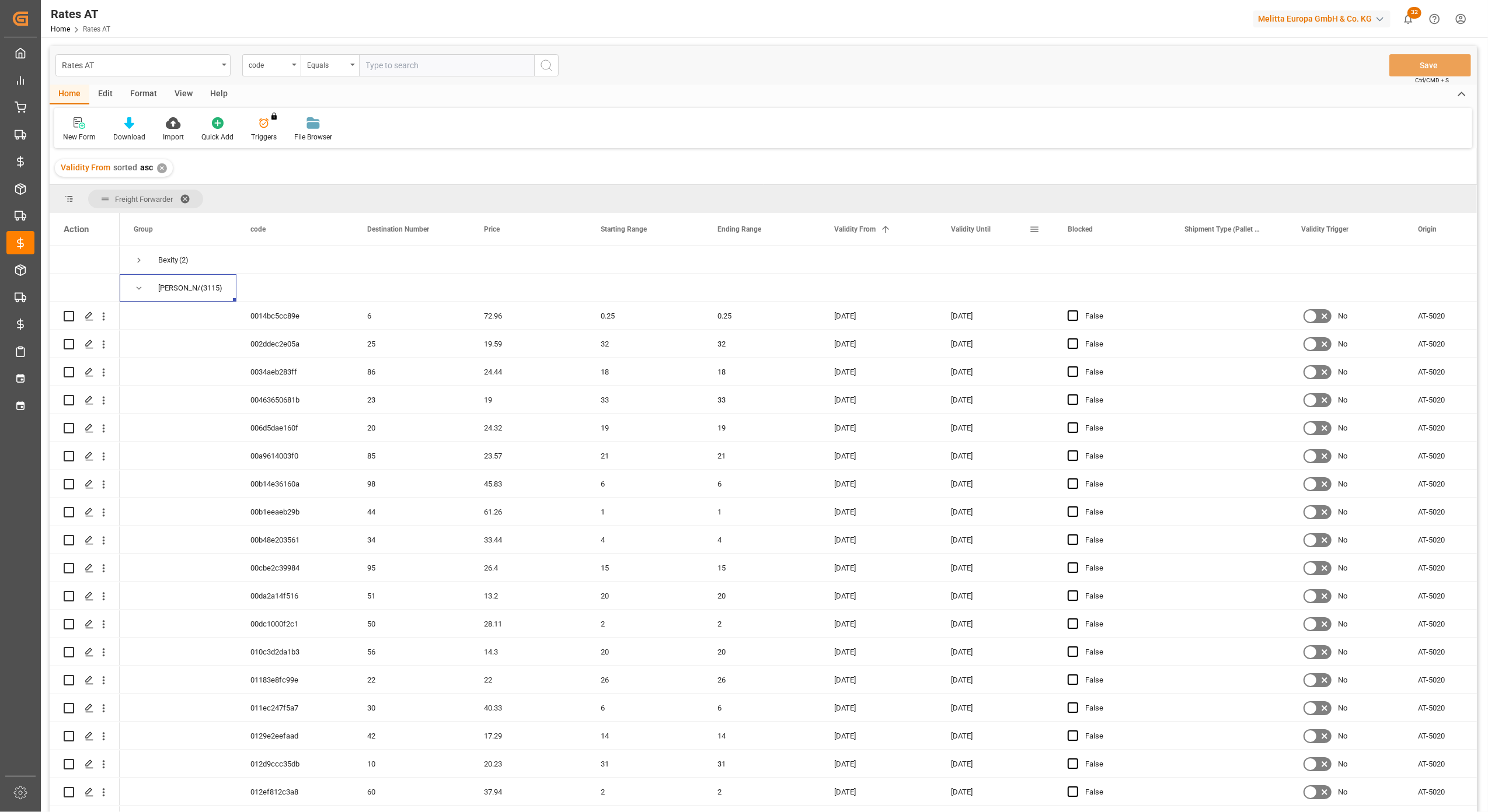
click at [985, 230] on span "Validity Until" at bounding box center [971, 230] width 40 height 8
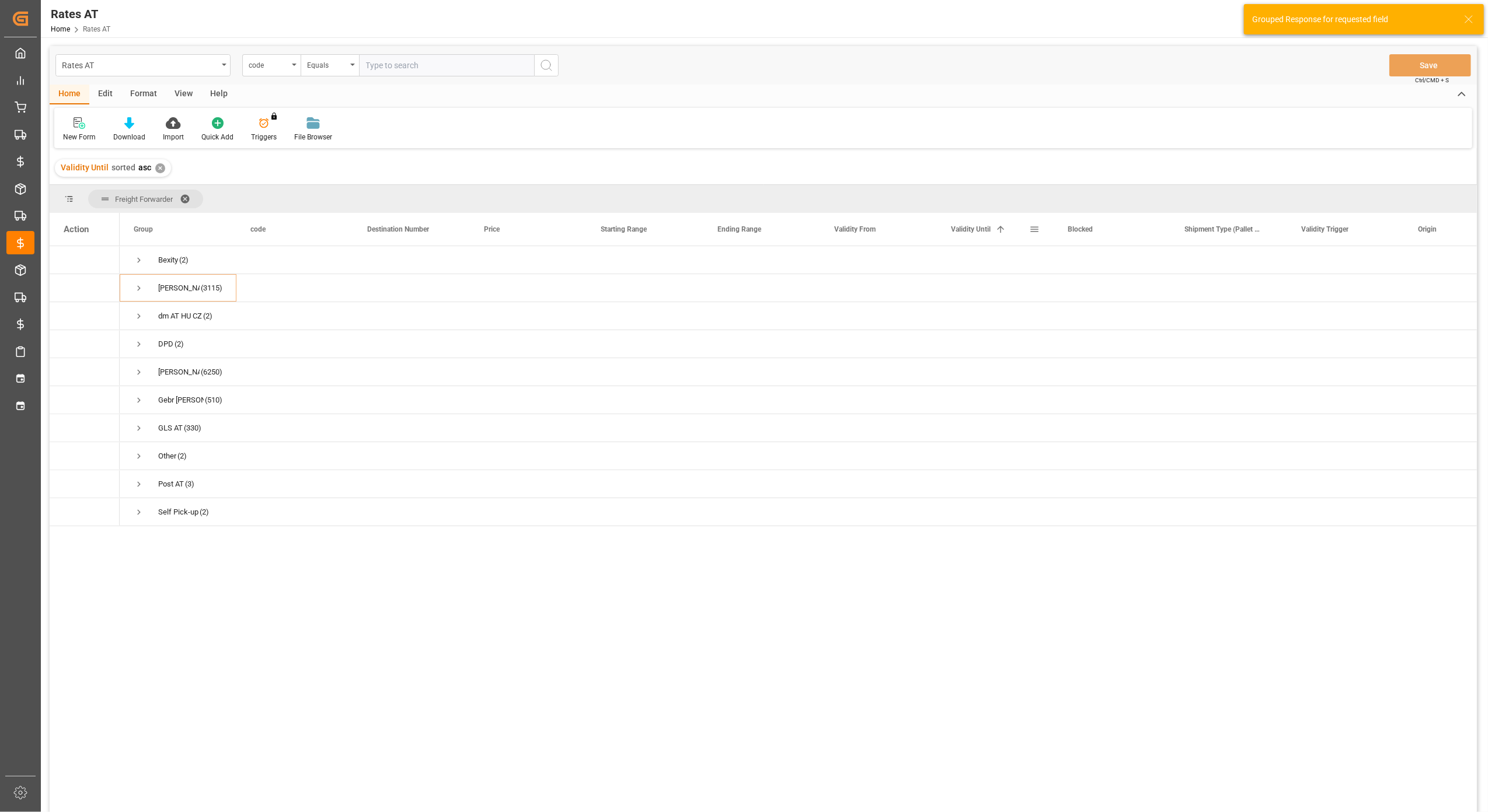
click at [985, 230] on span "Validity Until" at bounding box center [971, 230] width 40 height 8
click at [139, 288] on span "Press SPACE to select this row." at bounding box center [139, 288] width 11 height 11
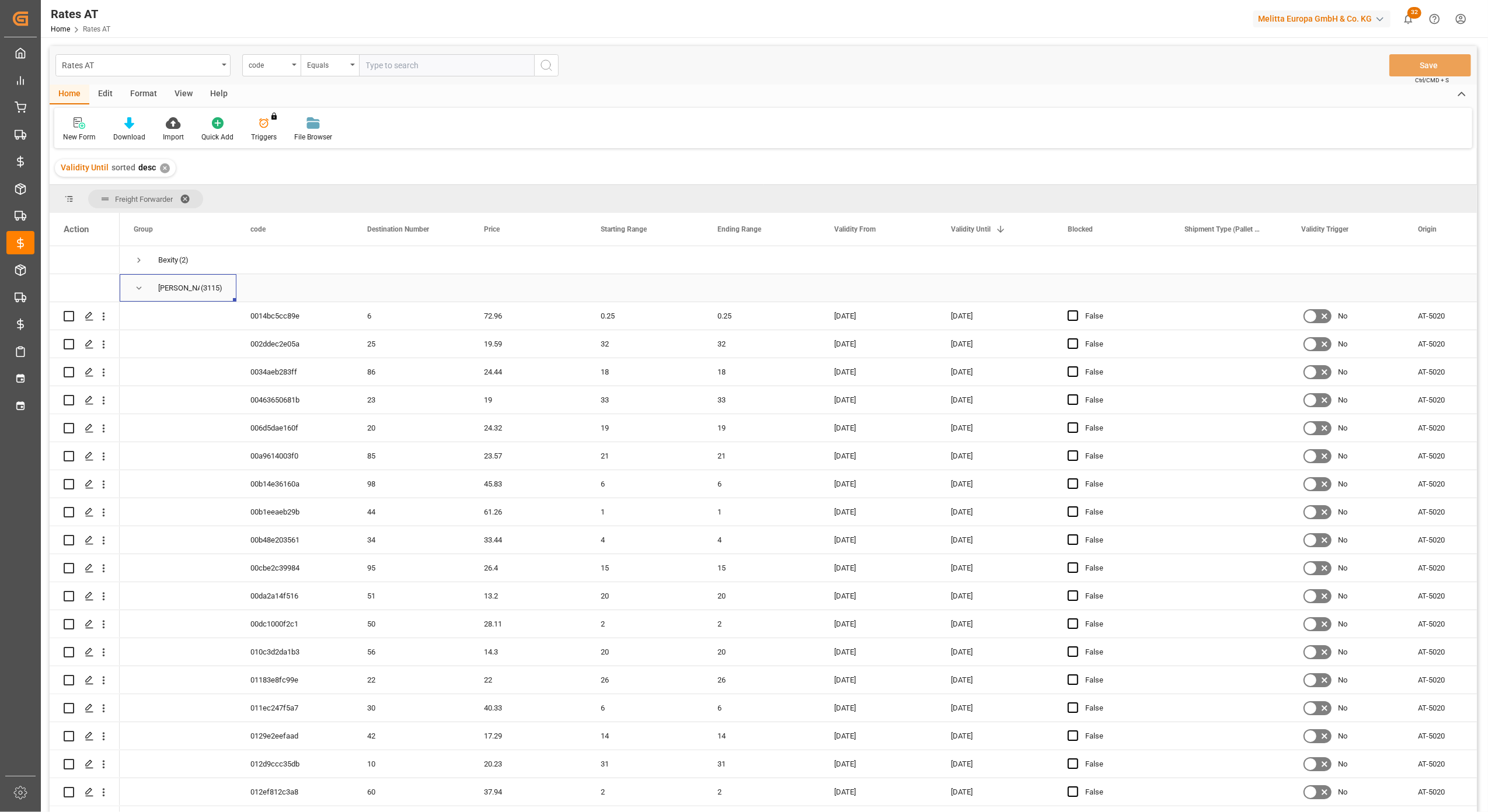
click at [136, 288] on span "Press SPACE to select this row." at bounding box center [139, 288] width 11 height 11
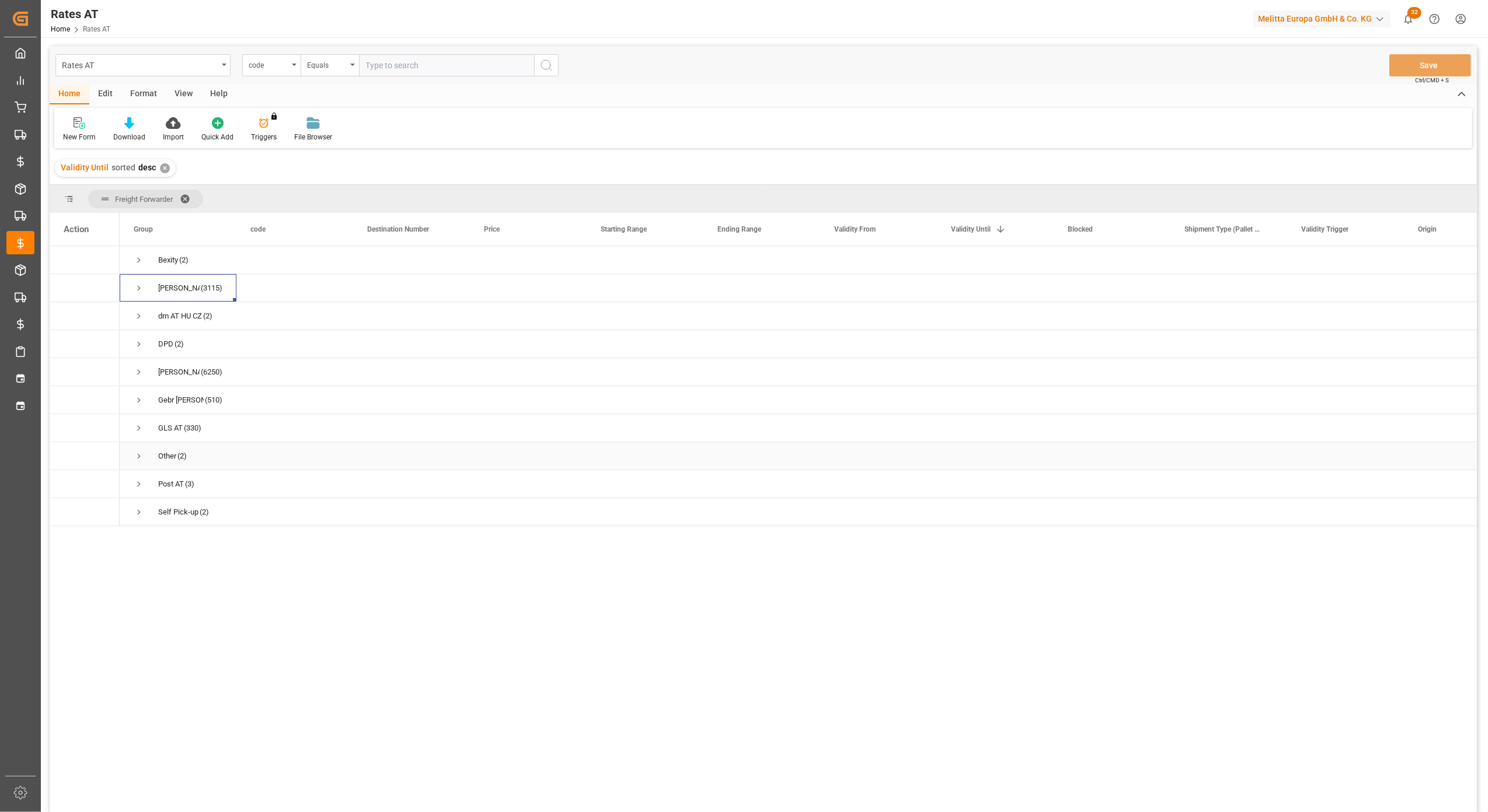
click at [136, 454] on span "Press SPACE to select this row." at bounding box center [139, 456] width 11 height 11
click at [78, 671] on div "(2)" at bounding box center [763, 531] width 1427 height 570
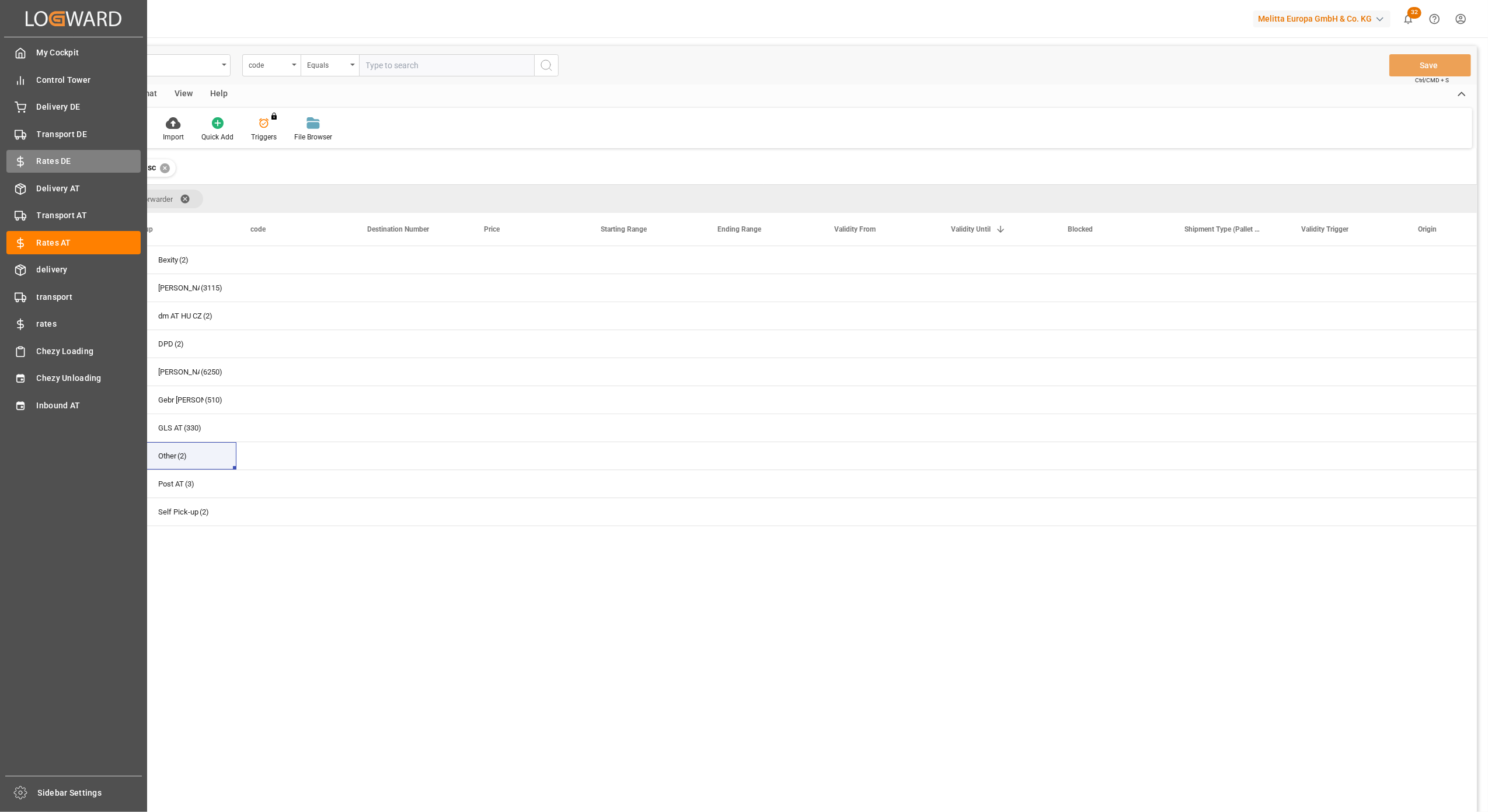
click at [38, 159] on span "Rates DE" at bounding box center [89, 161] width 104 height 12
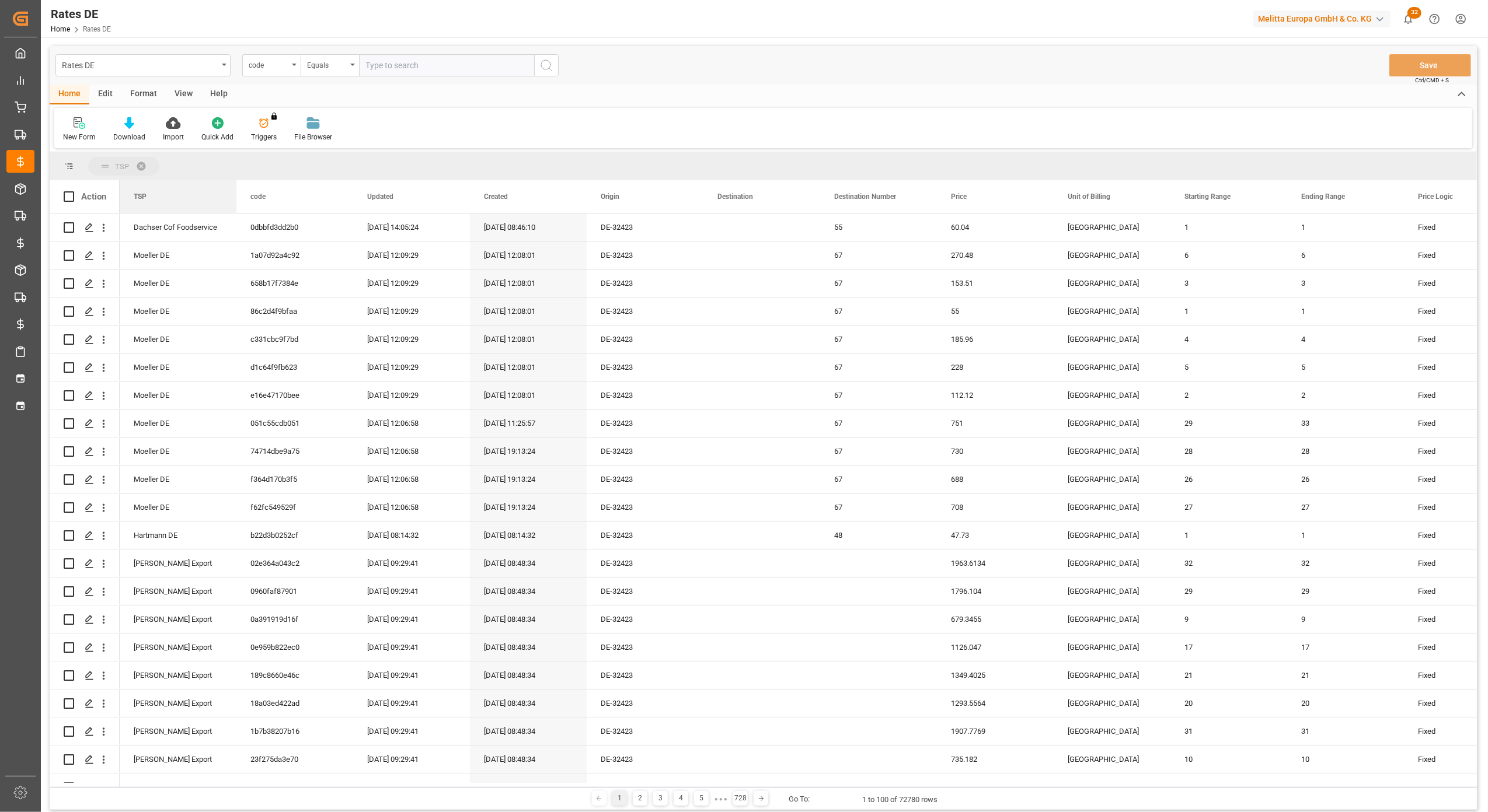
drag, startPoint x: 529, startPoint y: 194, endPoint x: 190, endPoint y: 166, distance: 340.2
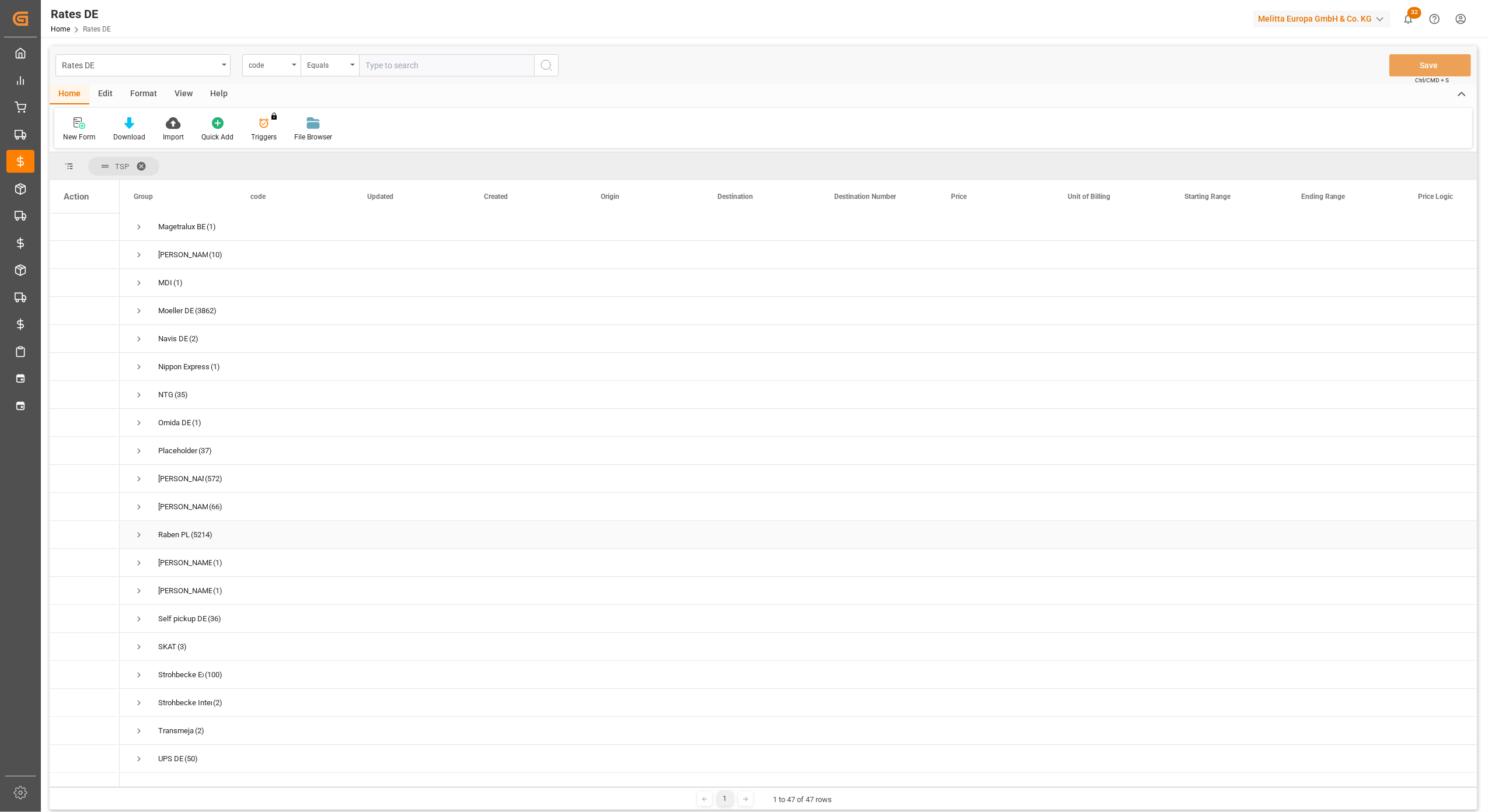
scroll to position [700, 0]
click at [140, 595] on span "Press SPACE to select this row." at bounding box center [139, 592] width 11 height 11
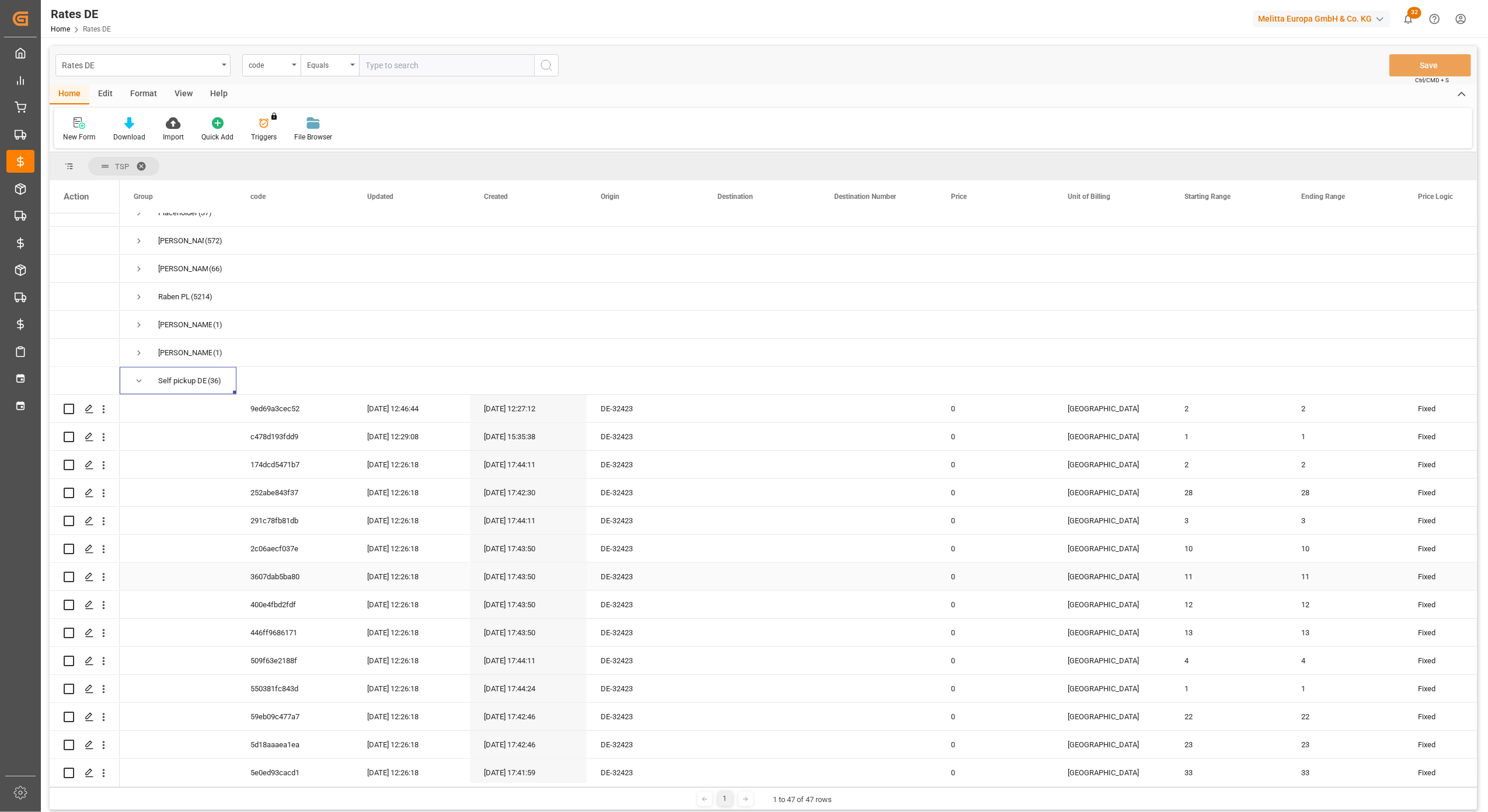
scroll to position [934, 0]
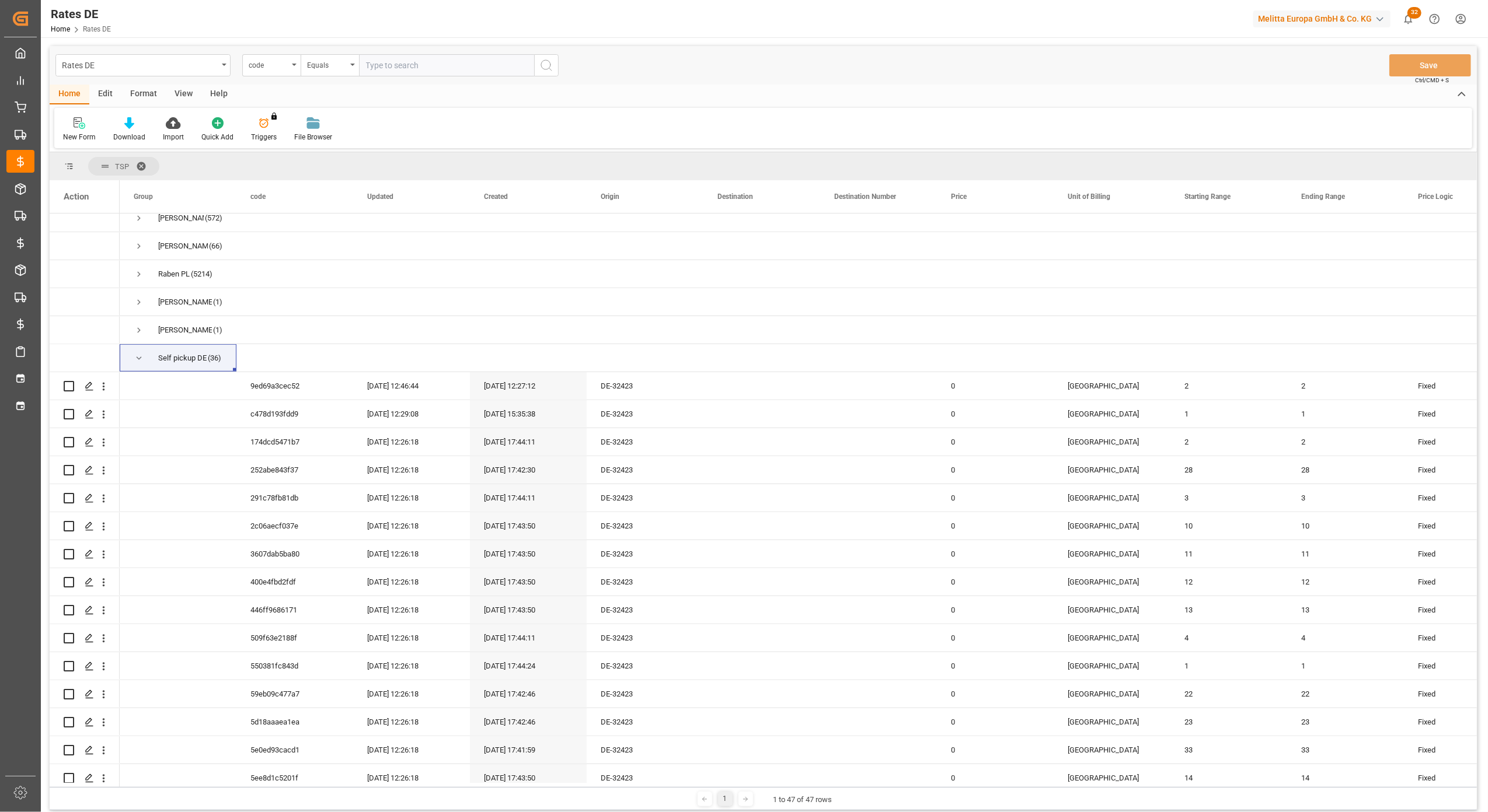
drag, startPoint x: 544, startPoint y: 787, endPoint x: 556, endPoint y: 787, distance: 12.0
click at [556, 787] on div "TSP Drag here to set column labels Action Group code (5)" at bounding box center [763, 482] width 1427 height 658
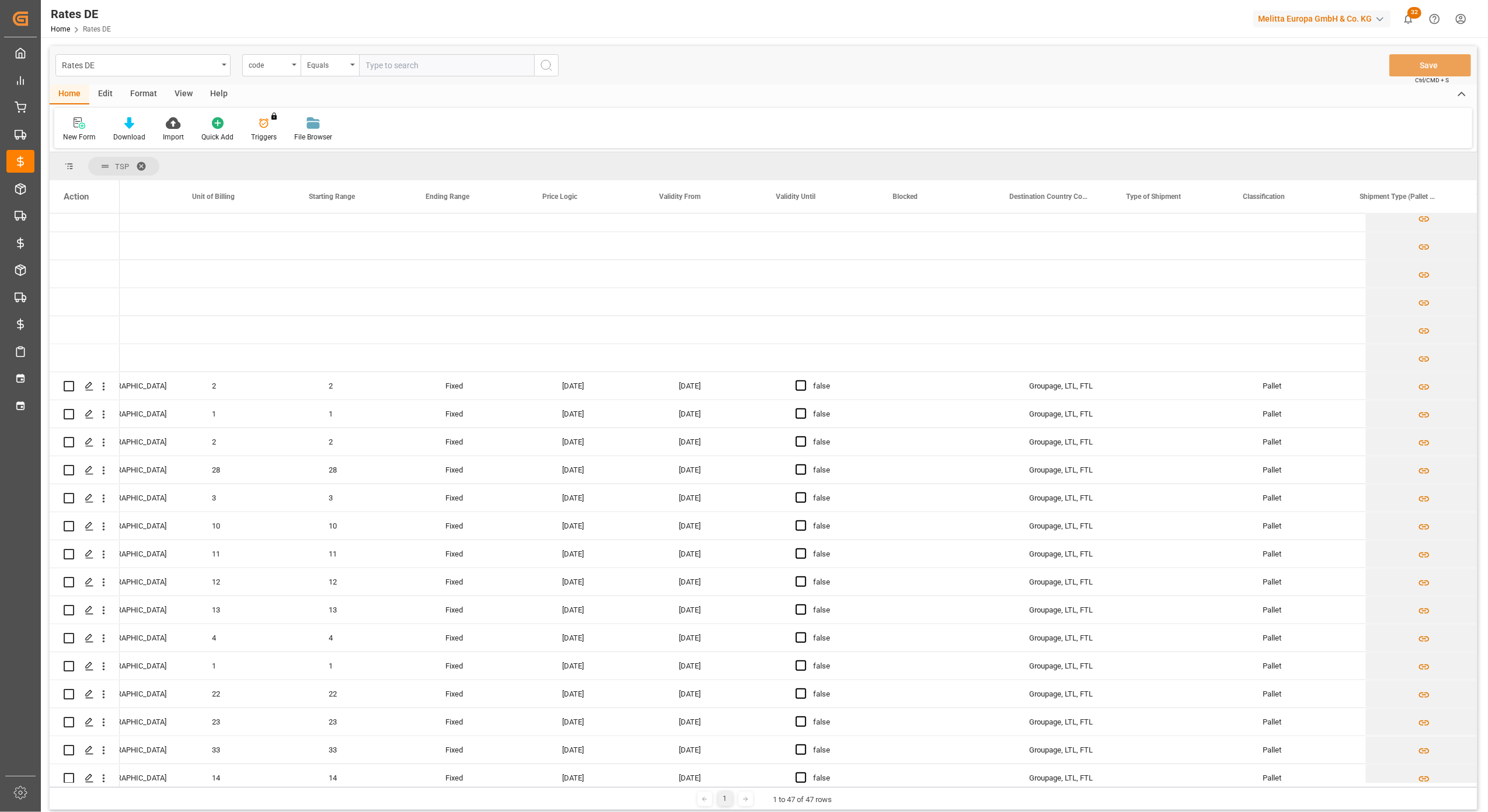
scroll to position [0, 0]
